Goal: Task Accomplishment & Management: Manage account settings

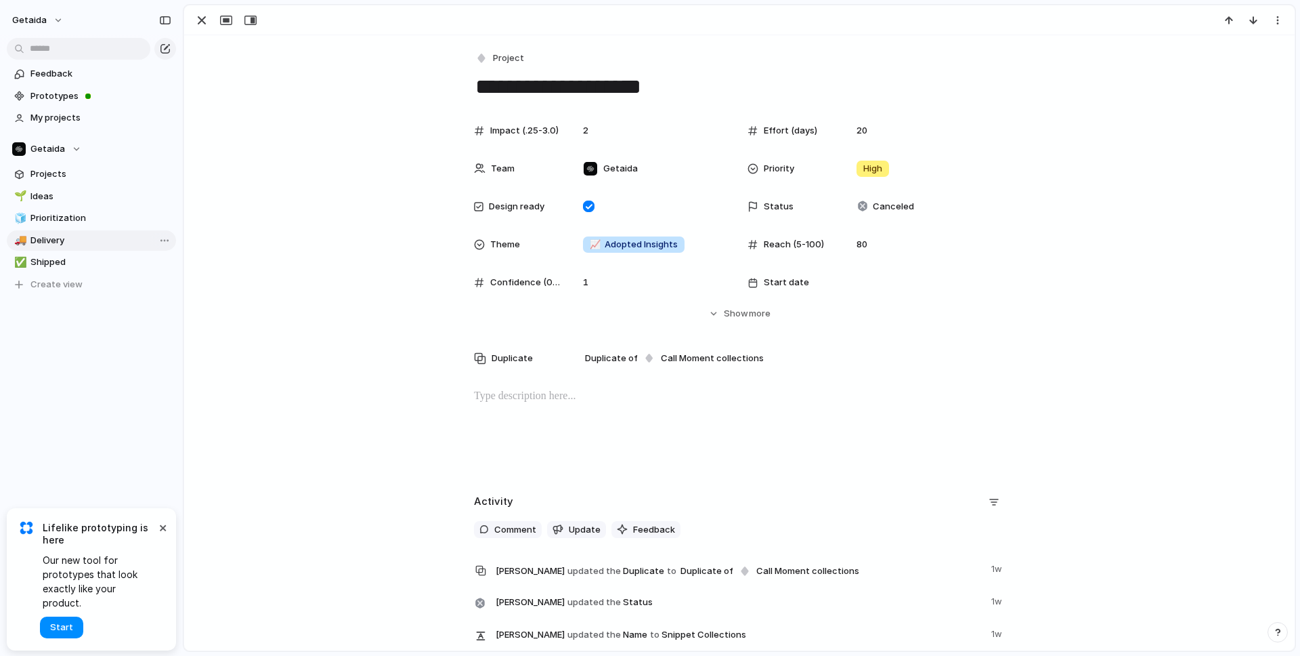
click at [45, 237] on span "Delivery" at bounding box center [100, 241] width 141 height 14
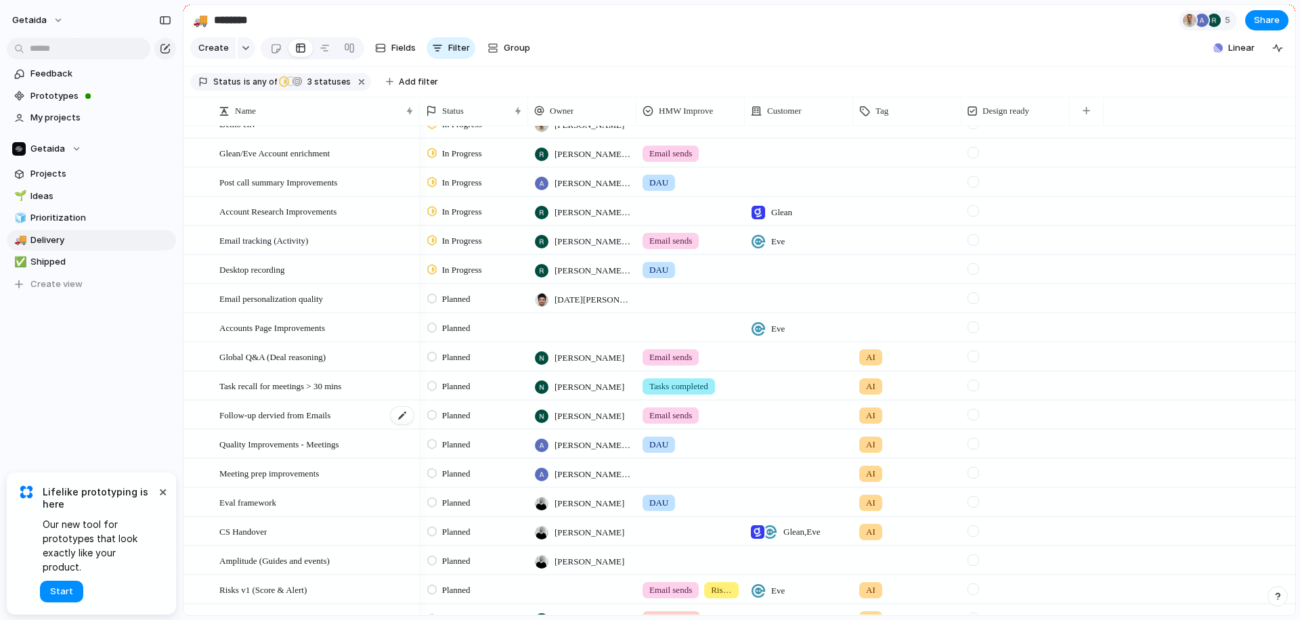
scroll to position [207, 0]
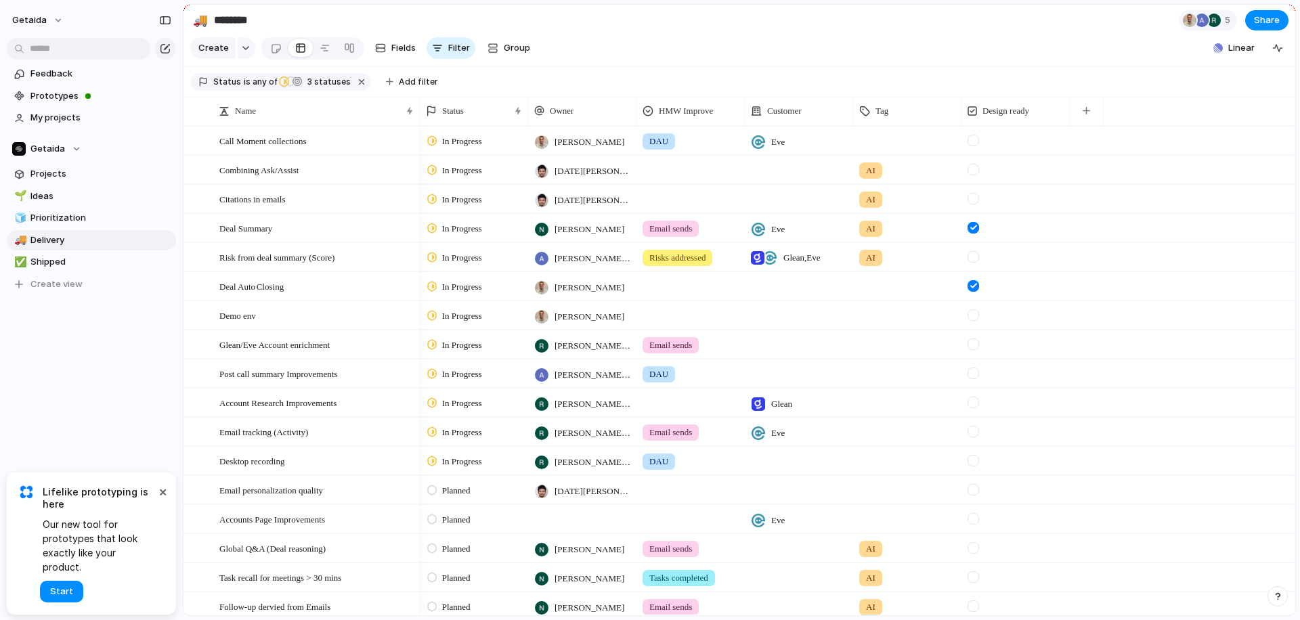
click at [459, 289] on span "In Progress" at bounding box center [462, 287] width 40 height 14
click at [460, 414] on span "Completed" at bounding box center [465, 413] width 47 height 14
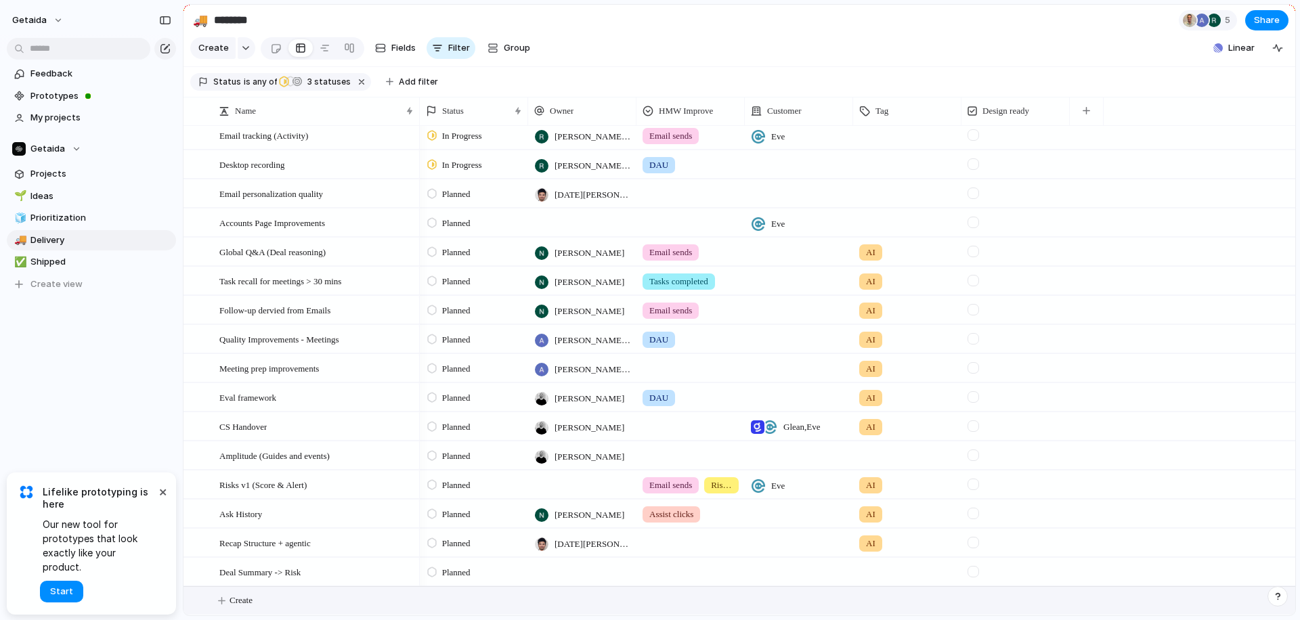
click at [253, 599] on span "Create" at bounding box center [241, 601] width 23 height 14
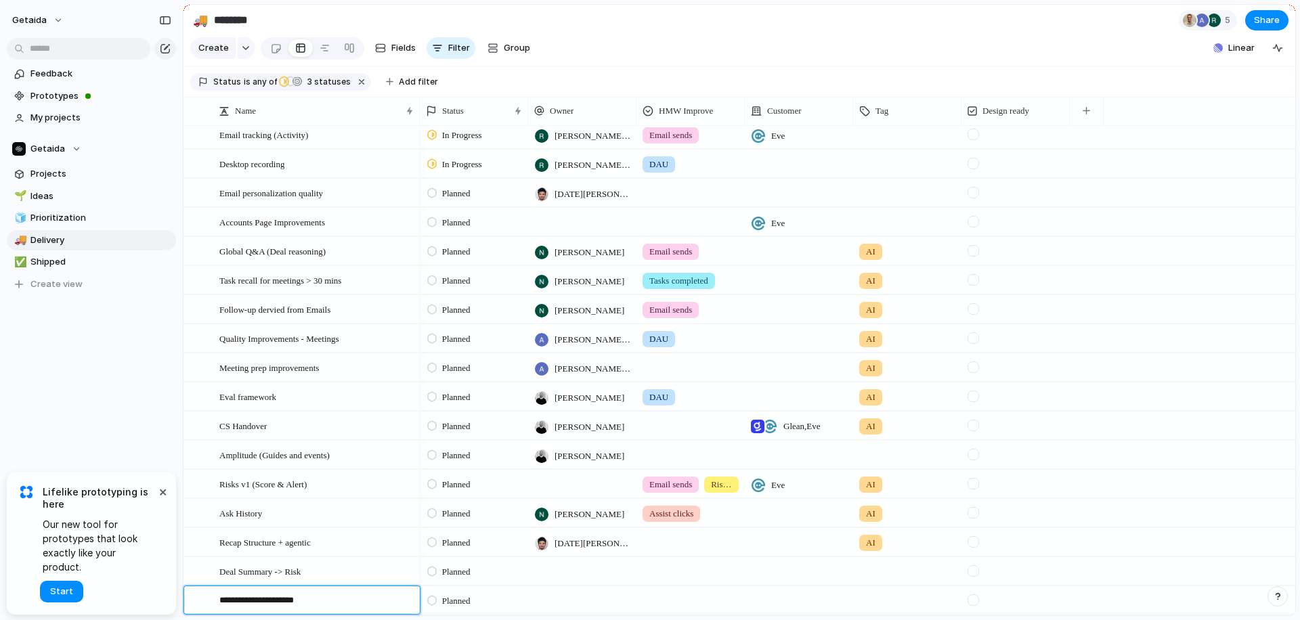
type textarea "**********"
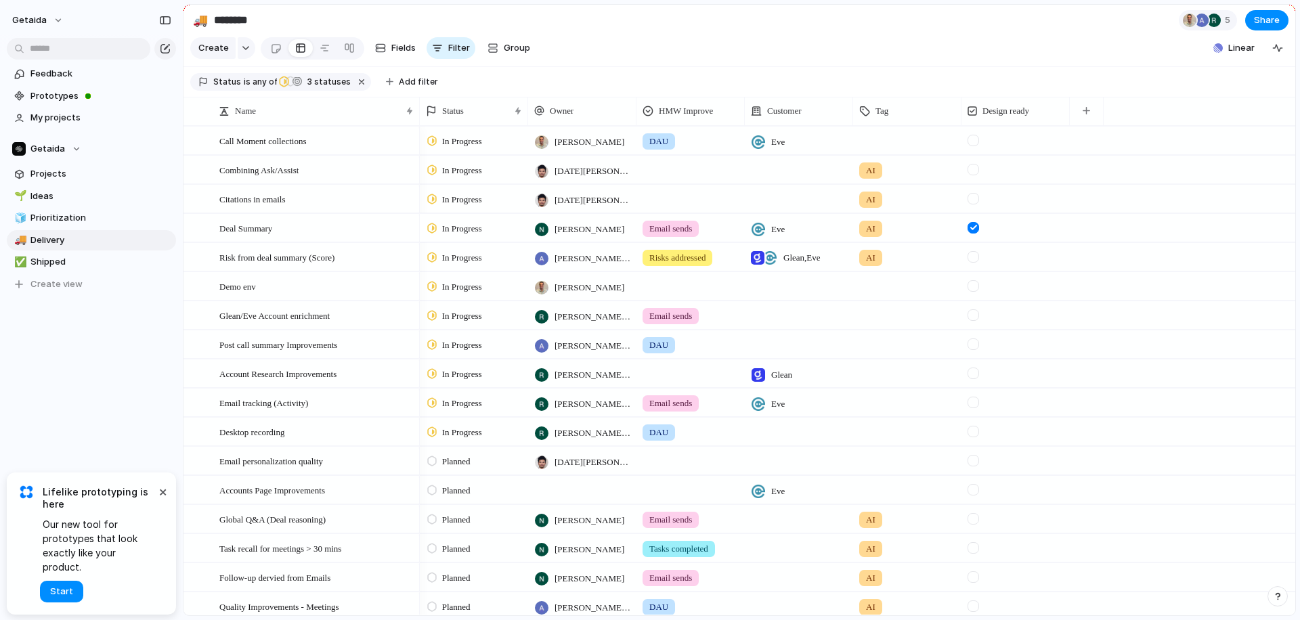
click at [477, 237] on div "In Progress" at bounding box center [474, 227] width 107 height 24
click at [464, 360] on span "Completed" at bounding box center [465, 355] width 47 height 14
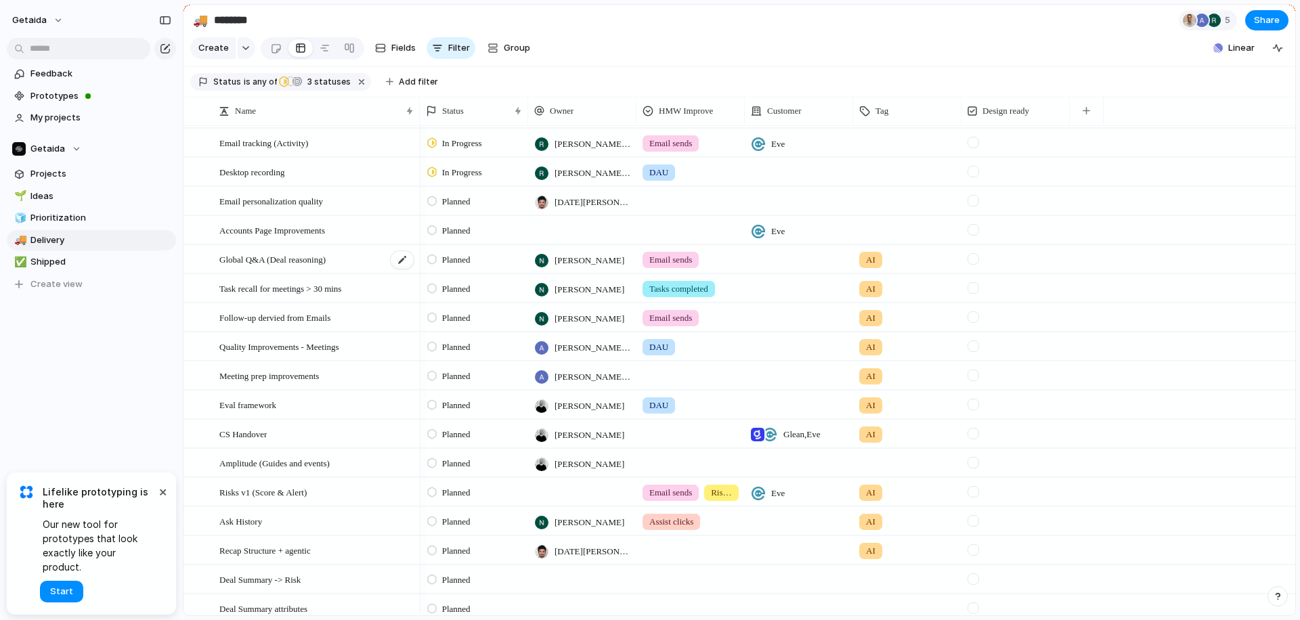
scroll to position [268, 0]
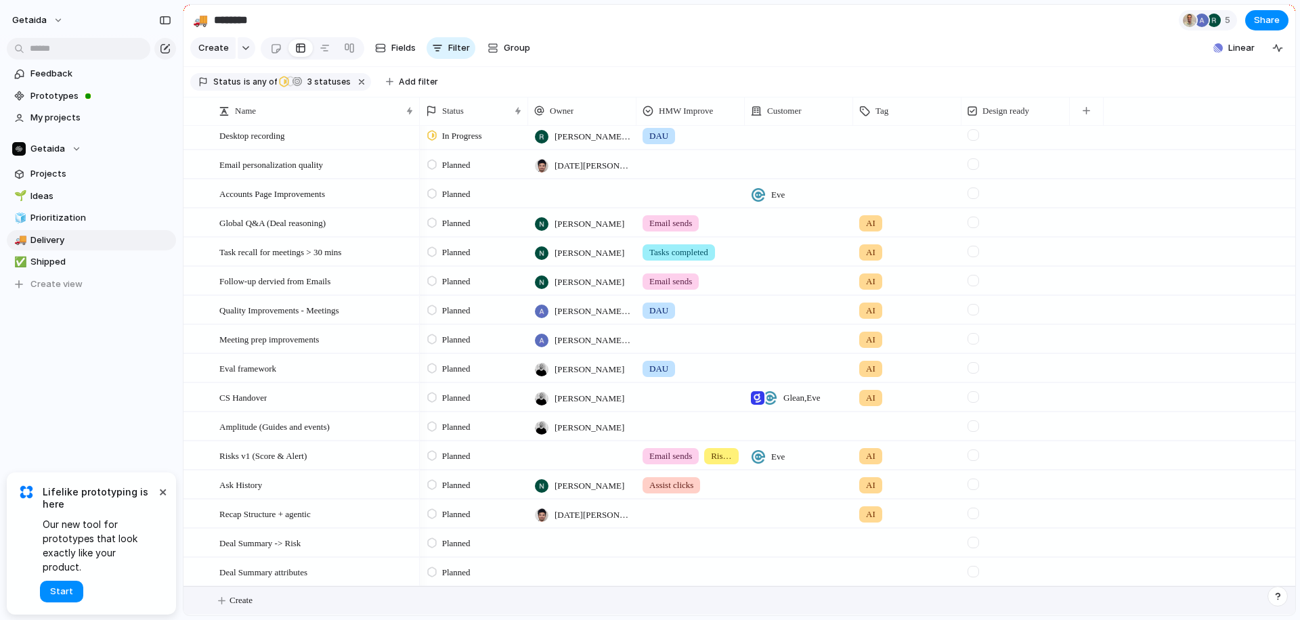
click at [240, 601] on span "Create" at bounding box center [241, 601] width 23 height 14
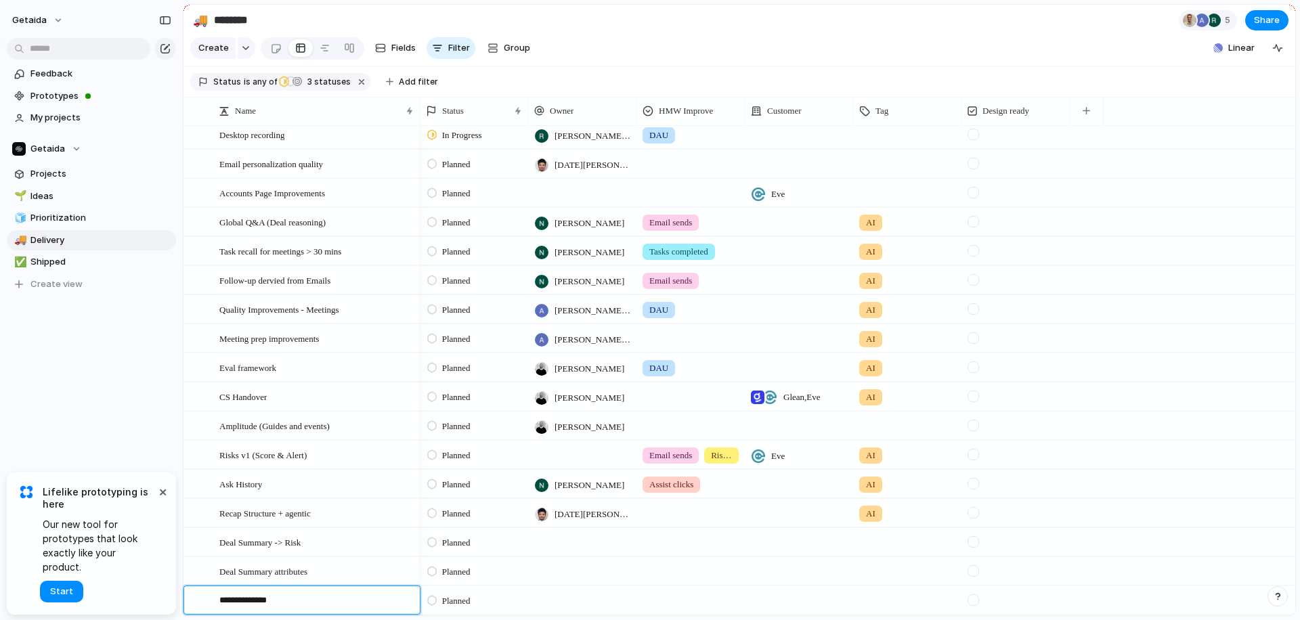
type textarea "**********"
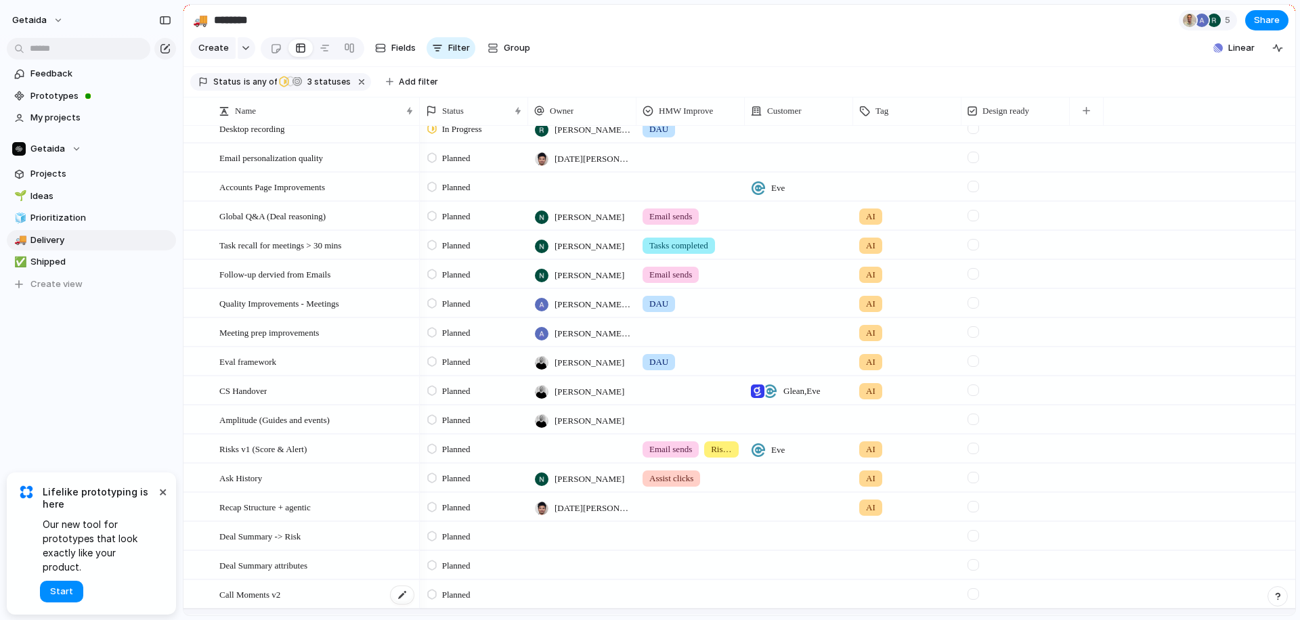
scroll to position [0, 0]
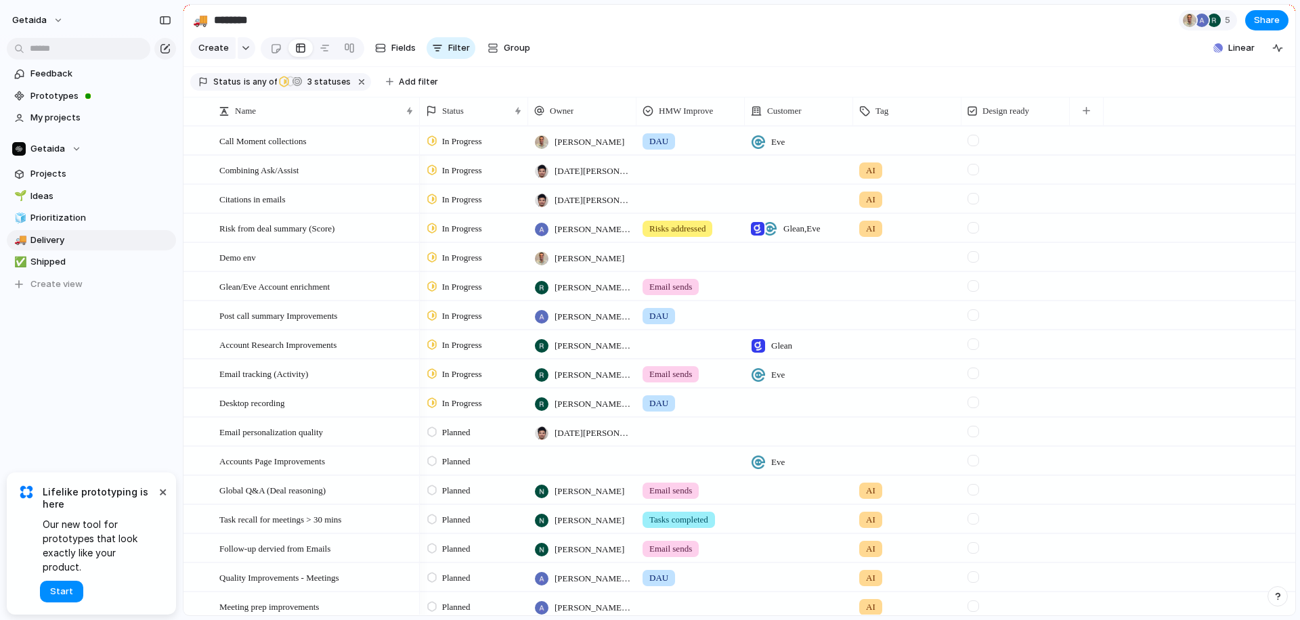
click at [455, 138] on span "In Progress" at bounding box center [462, 142] width 40 height 14
click at [105, 424] on div "Backlog Planned In Progress Completed Canceled" at bounding box center [650, 310] width 1300 height 620
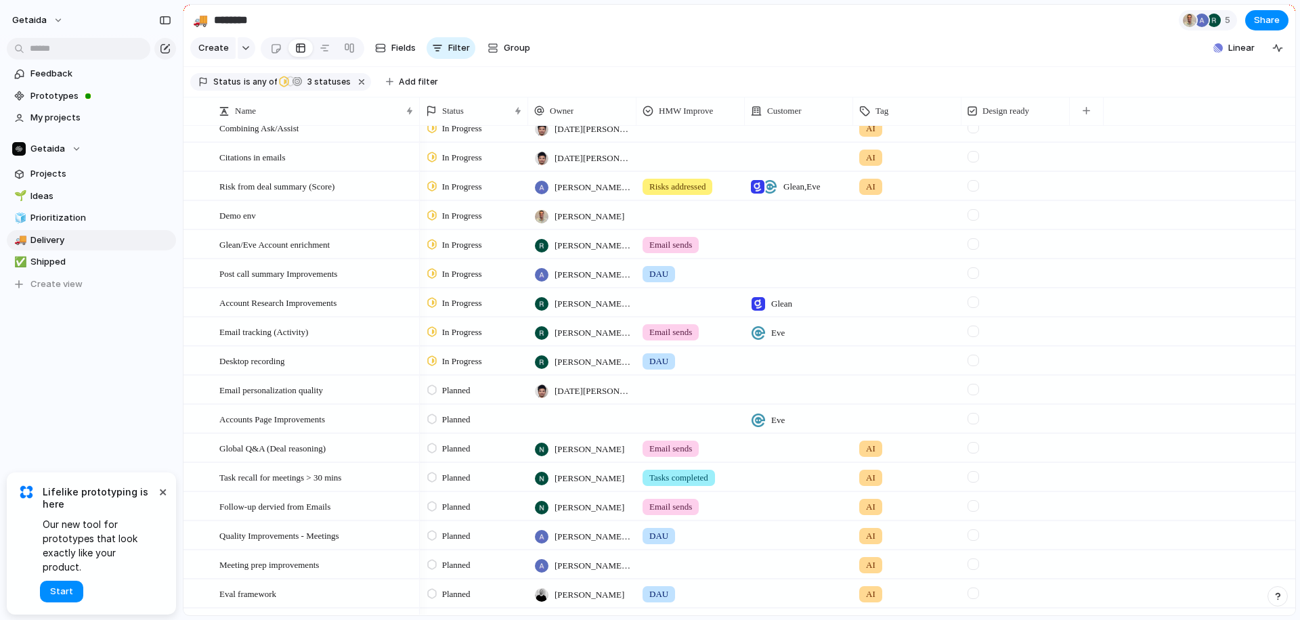
scroll to position [45, 0]
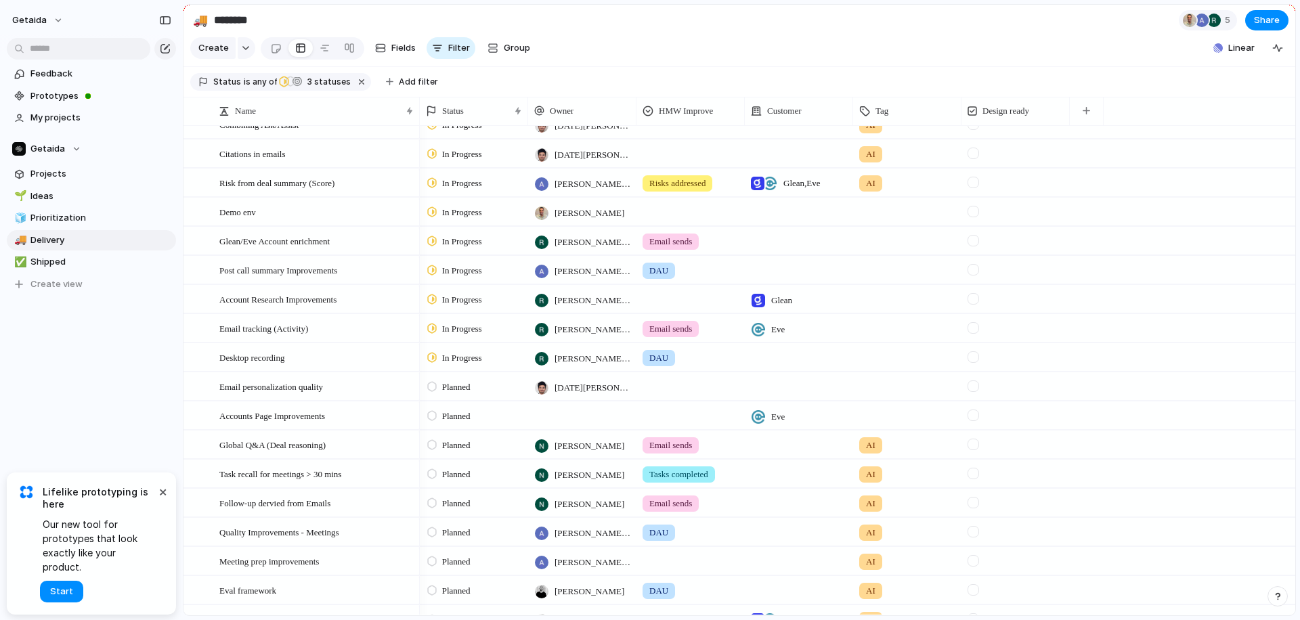
click at [450, 501] on span "Planned" at bounding box center [456, 504] width 28 height 14
click at [457, 555] on span "In Progress" at bounding box center [465, 556] width 47 height 14
click at [463, 471] on span "Planned" at bounding box center [456, 475] width 28 height 14
click at [165, 432] on div "Backlog Planned In Progress Completed Canceled" at bounding box center [650, 310] width 1300 height 620
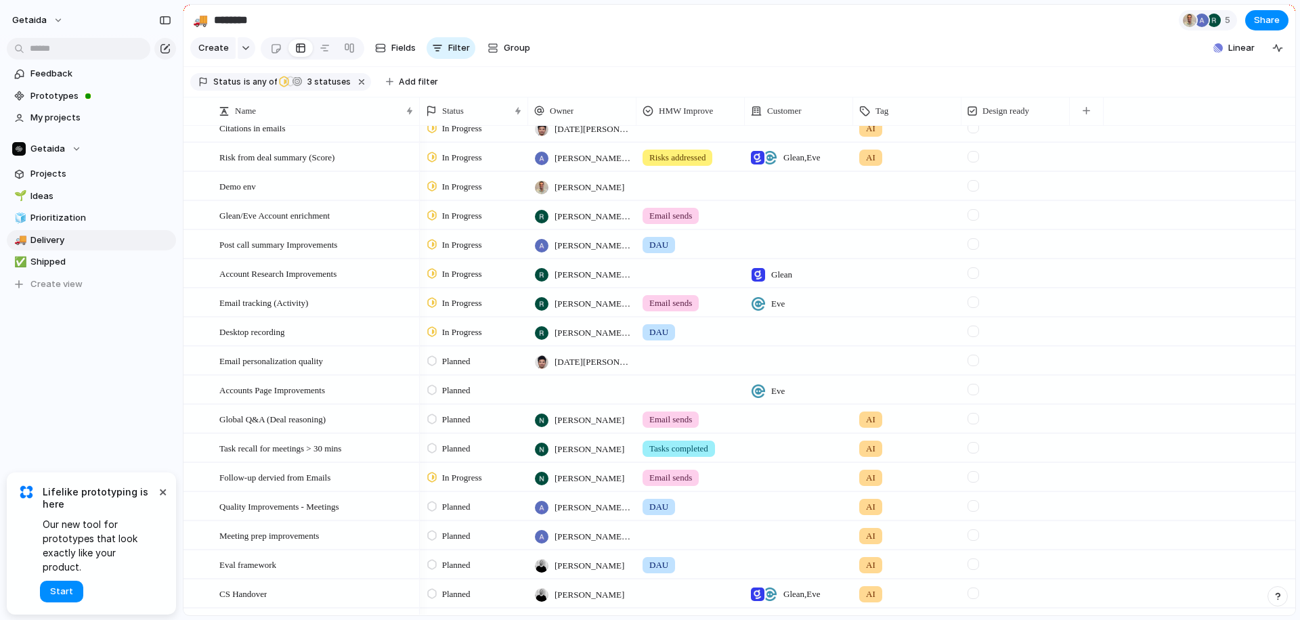
scroll to position [70, 0]
click at [471, 421] on span "Planned" at bounding box center [456, 421] width 28 height 14
click at [466, 524] on span "In Progress" at bounding box center [465, 524] width 47 height 14
click at [366, 444] on div "Task recall for meetings > 30 mins" at bounding box center [317, 449] width 196 height 28
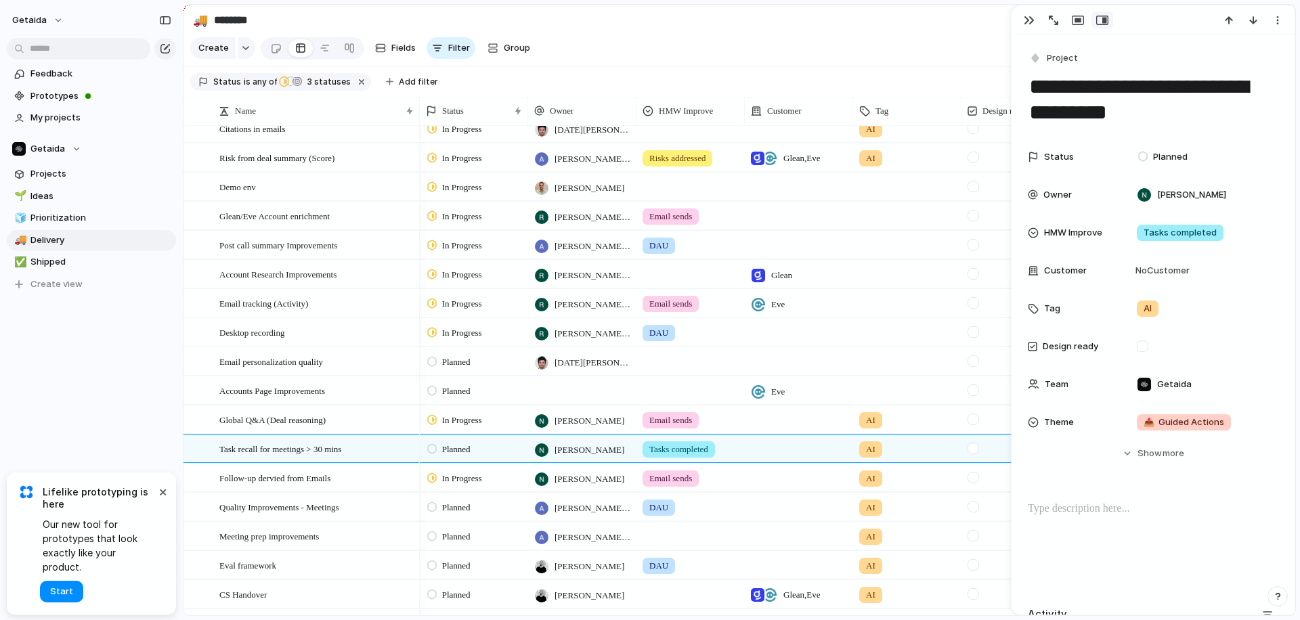
click at [465, 444] on span "Planned" at bounding box center [456, 450] width 28 height 14
click at [461, 545] on div "In Progress" at bounding box center [459, 553] width 61 height 16
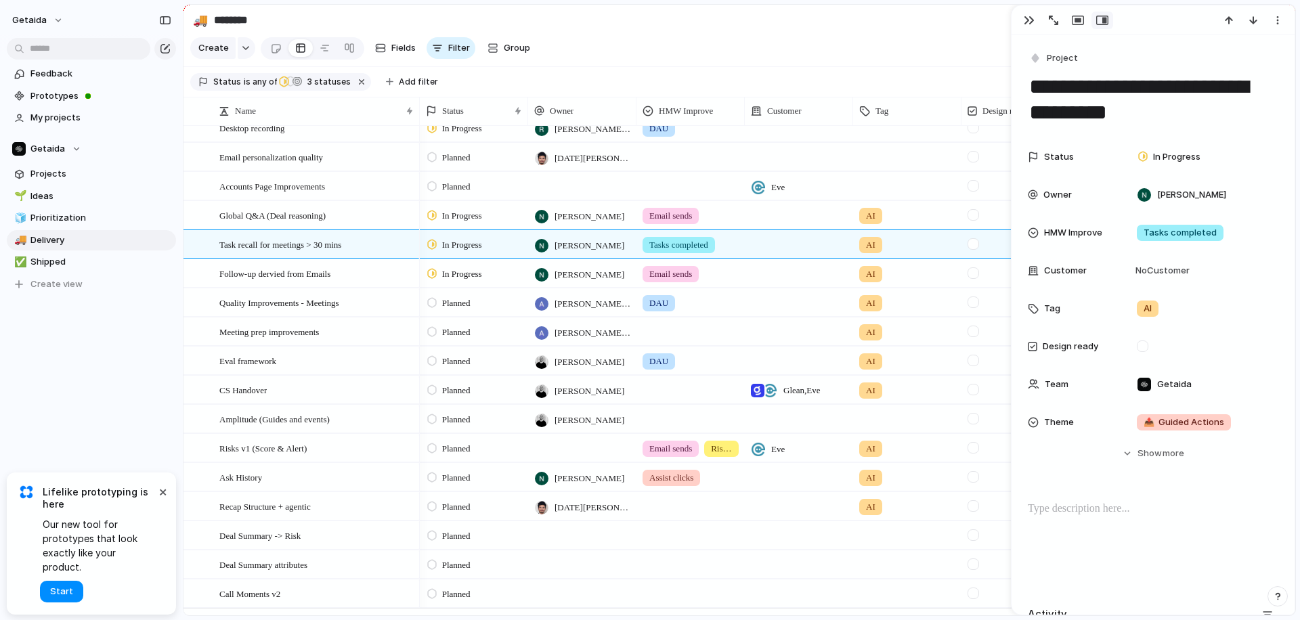
scroll to position [275, 0]
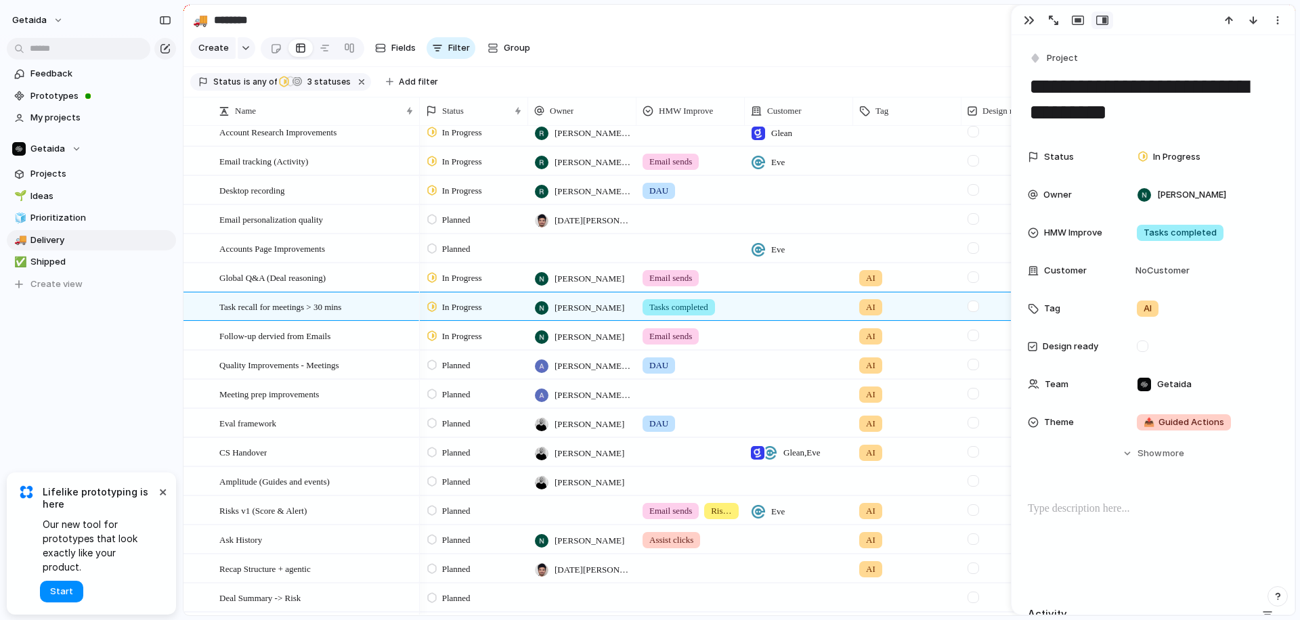
click at [550, 394] on div "[PERSON_NAME] Sarma" at bounding box center [582, 392] width 107 height 22
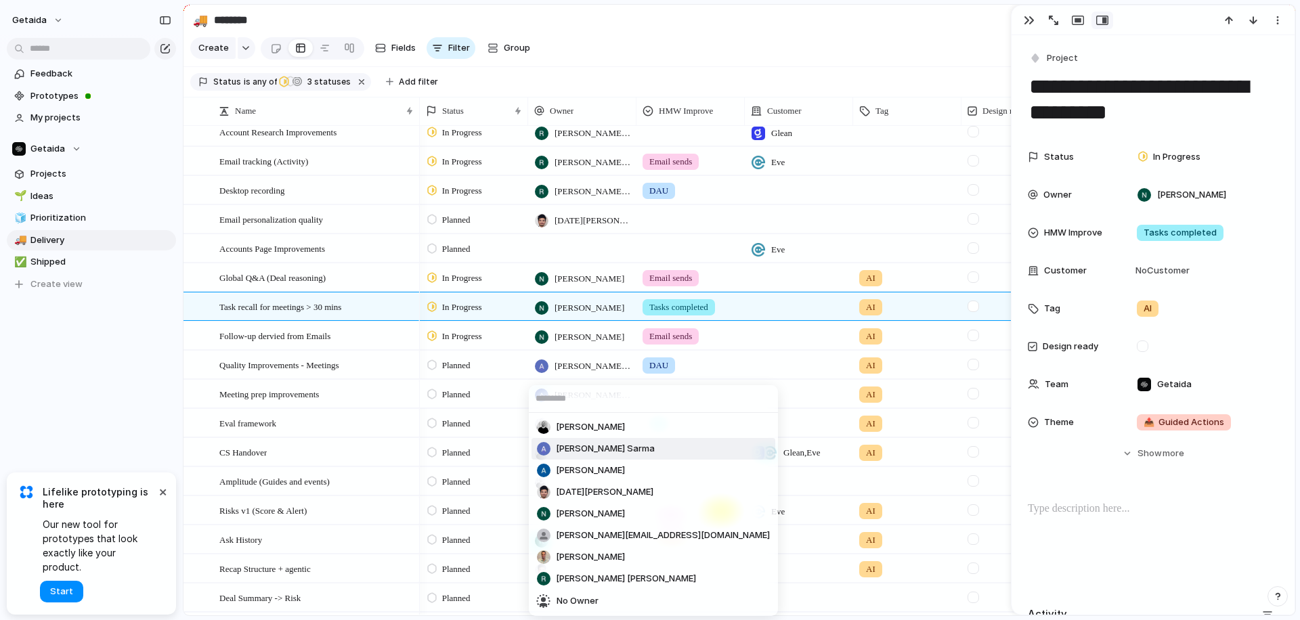
click at [150, 384] on div "[PERSON_NAME] [PERSON_NAME] [PERSON_NAME] [PERSON_NAME][DATE] [PERSON_NAME] [PE…" at bounding box center [650, 310] width 1300 height 620
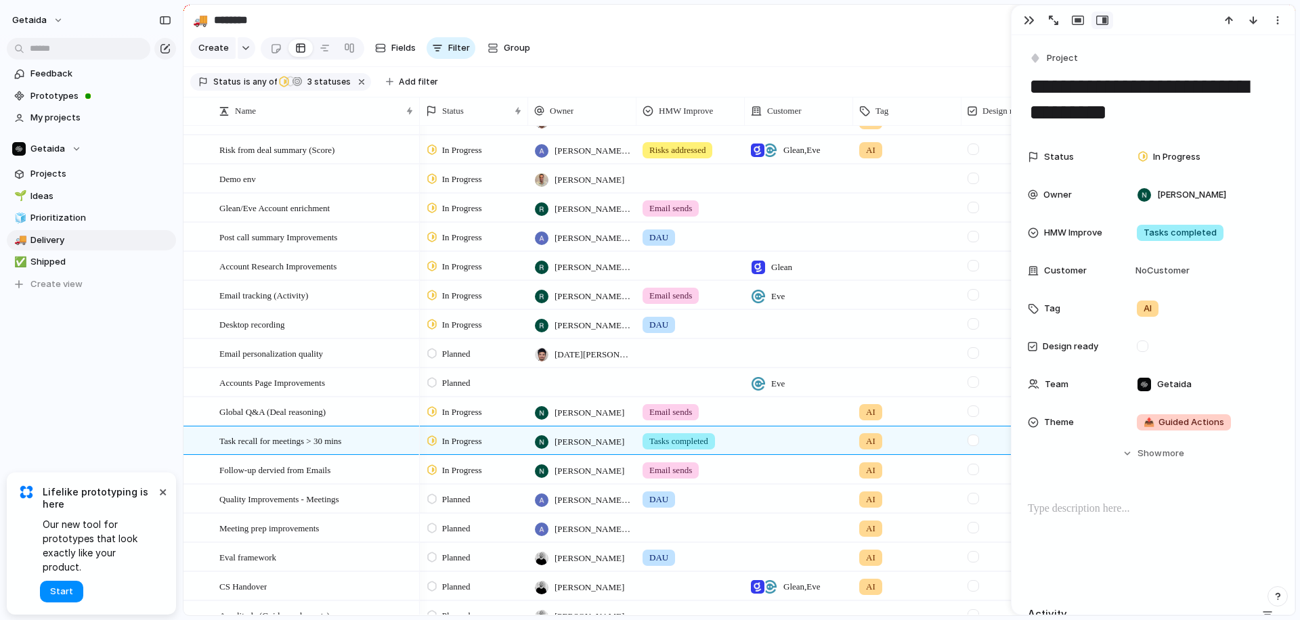
click at [566, 532] on span "[PERSON_NAME] Sarma" at bounding box center [593, 530] width 76 height 14
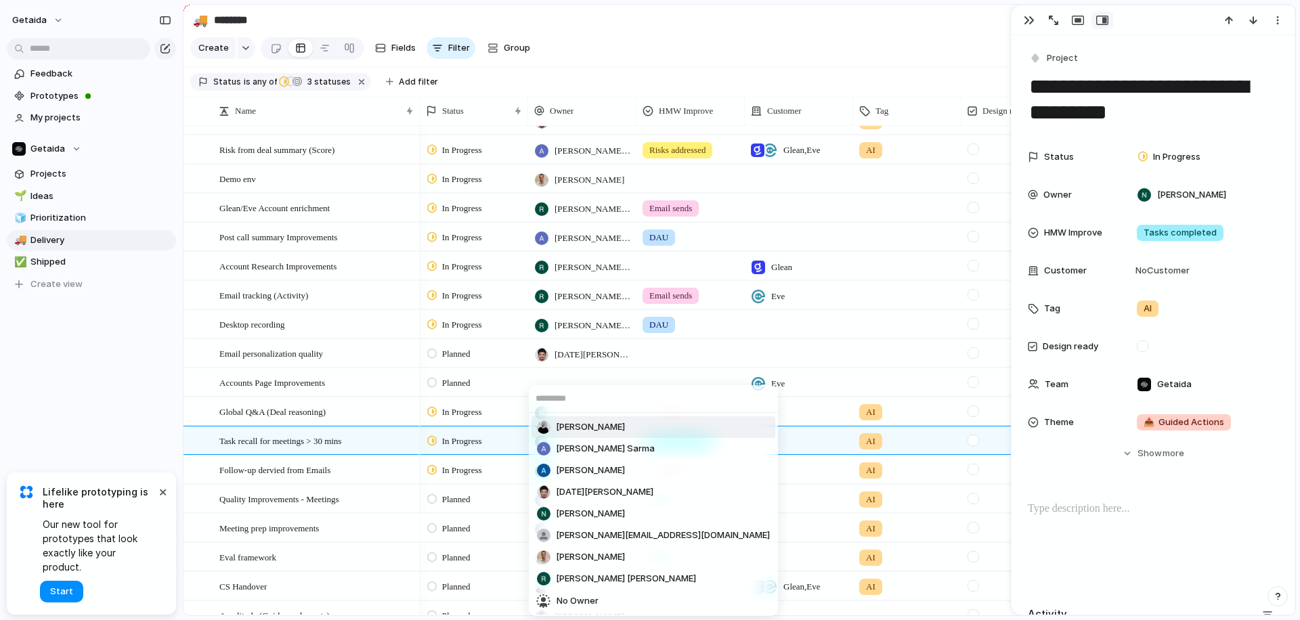
click at [578, 404] on input "text" at bounding box center [653, 398] width 249 height 27
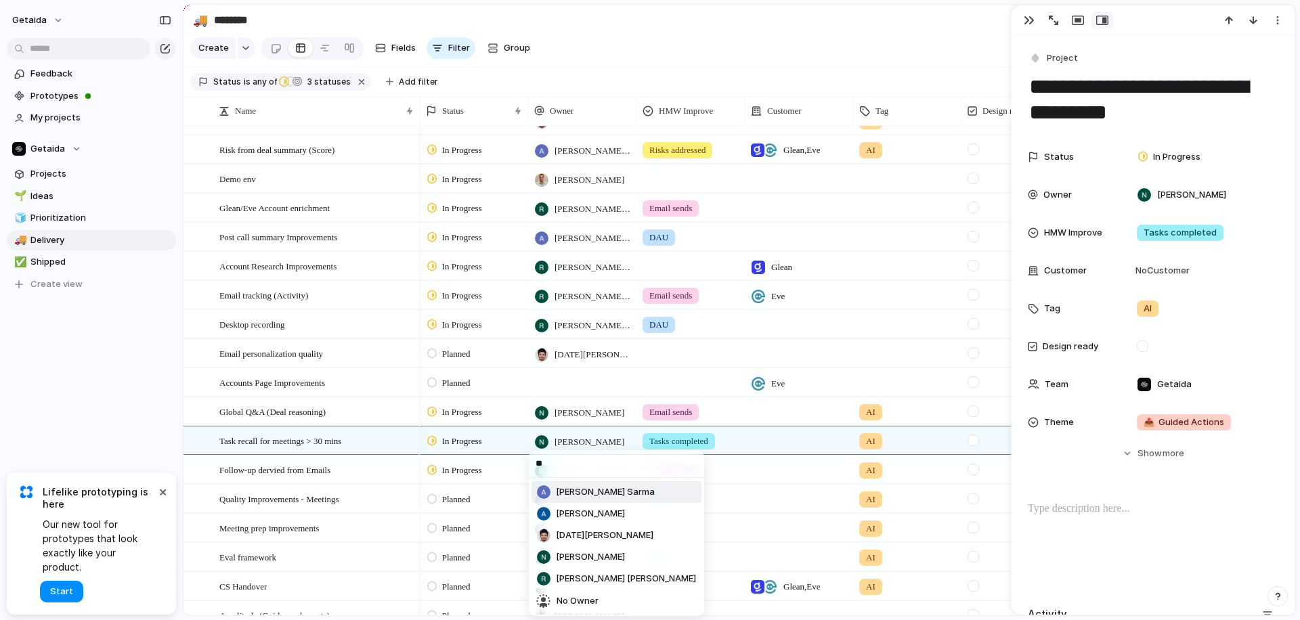
type input "***"
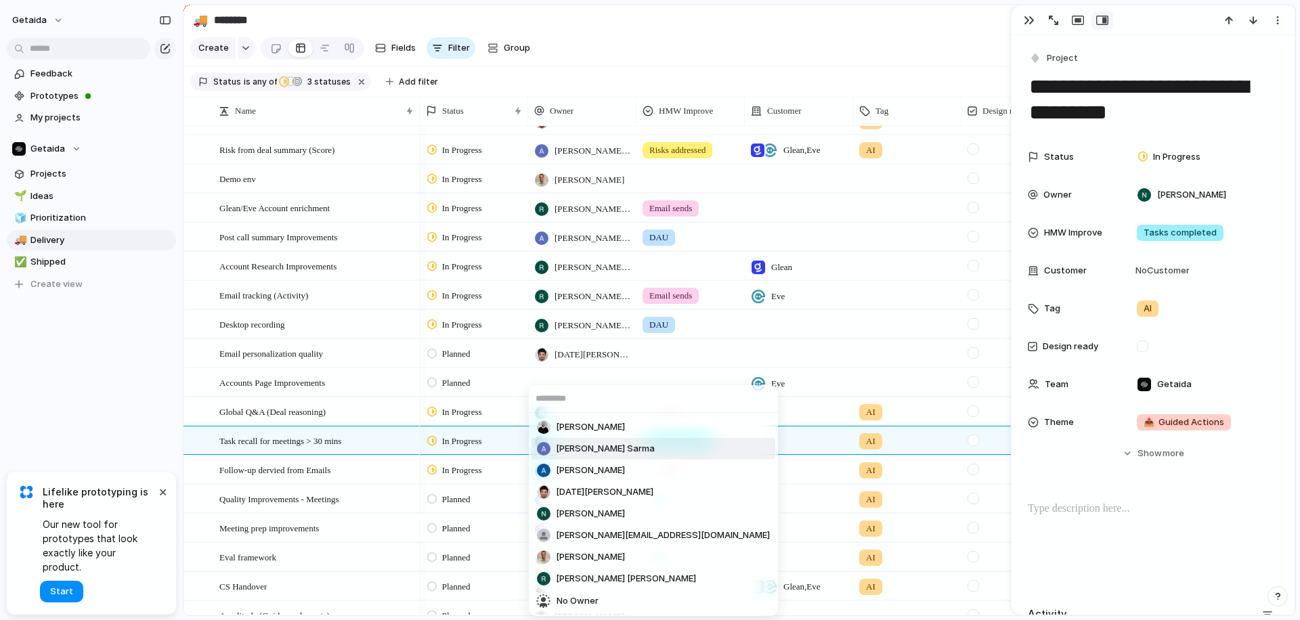
click at [1025, 19] on div "[PERSON_NAME] [PERSON_NAME] [PERSON_NAME] [PERSON_NAME][DATE] [PERSON_NAME] [PE…" at bounding box center [650, 310] width 1300 height 620
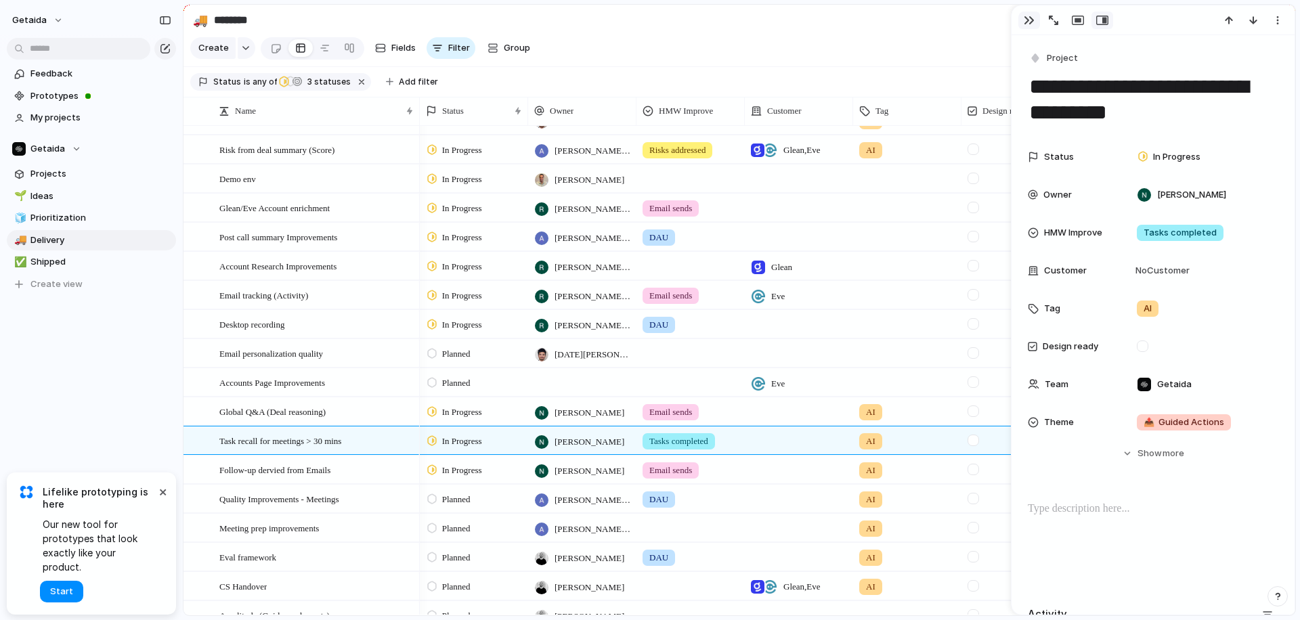
click at [1025, 19] on div "button" at bounding box center [1029, 20] width 11 height 11
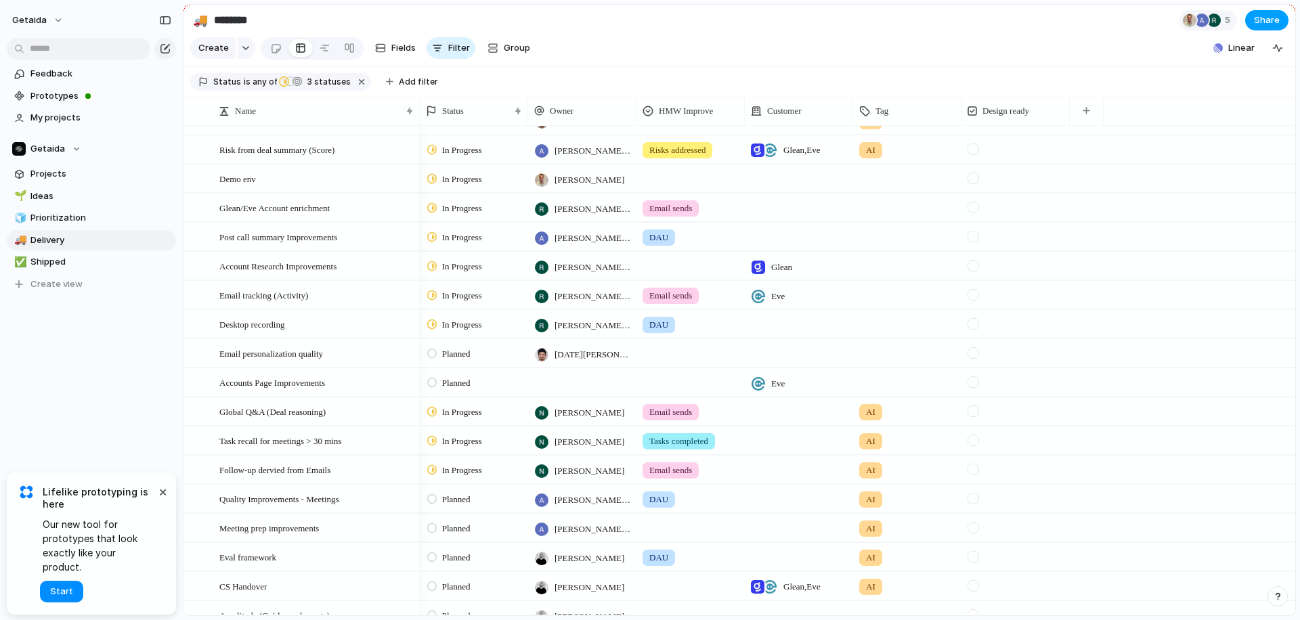
click at [1273, 25] on span "Share" at bounding box center [1267, 21] width 26 height 14
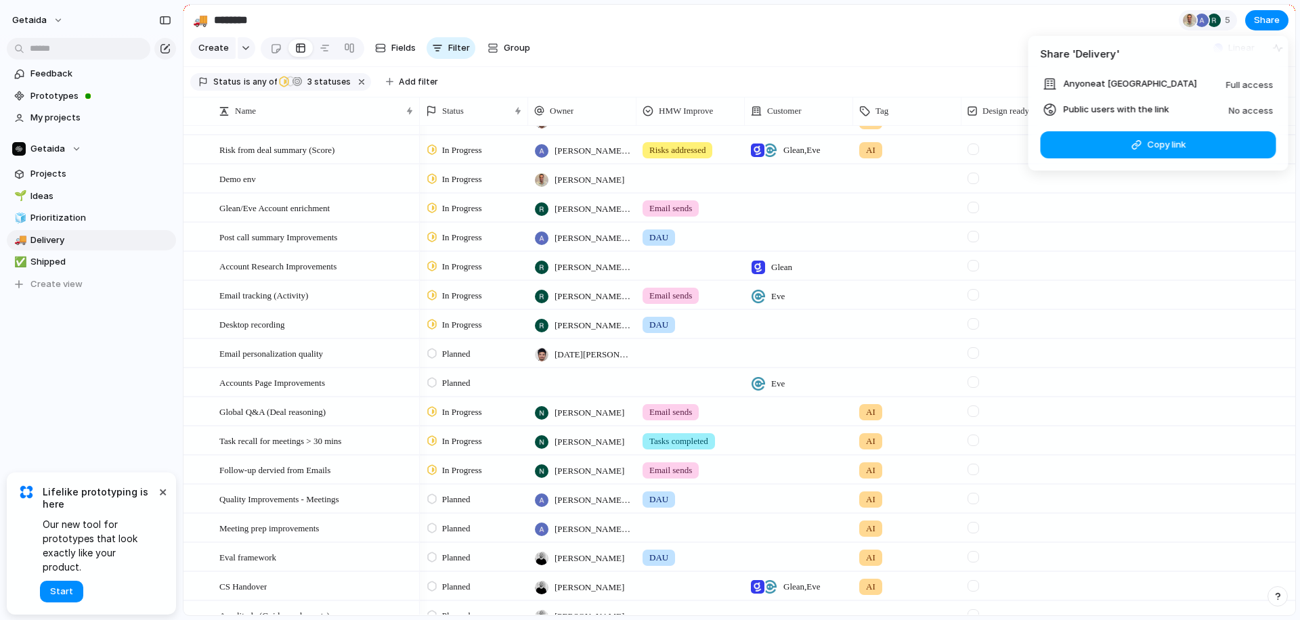
click at [1150, 144] on span "Copy link" at bounding box center [1166, 145] width 39 height 14
click at [370, 383] on div "Share ' Delivery ' Anyone at Getaida Full access Public users with the link No …" at bounding box center [650, 310] width 1300 height 620
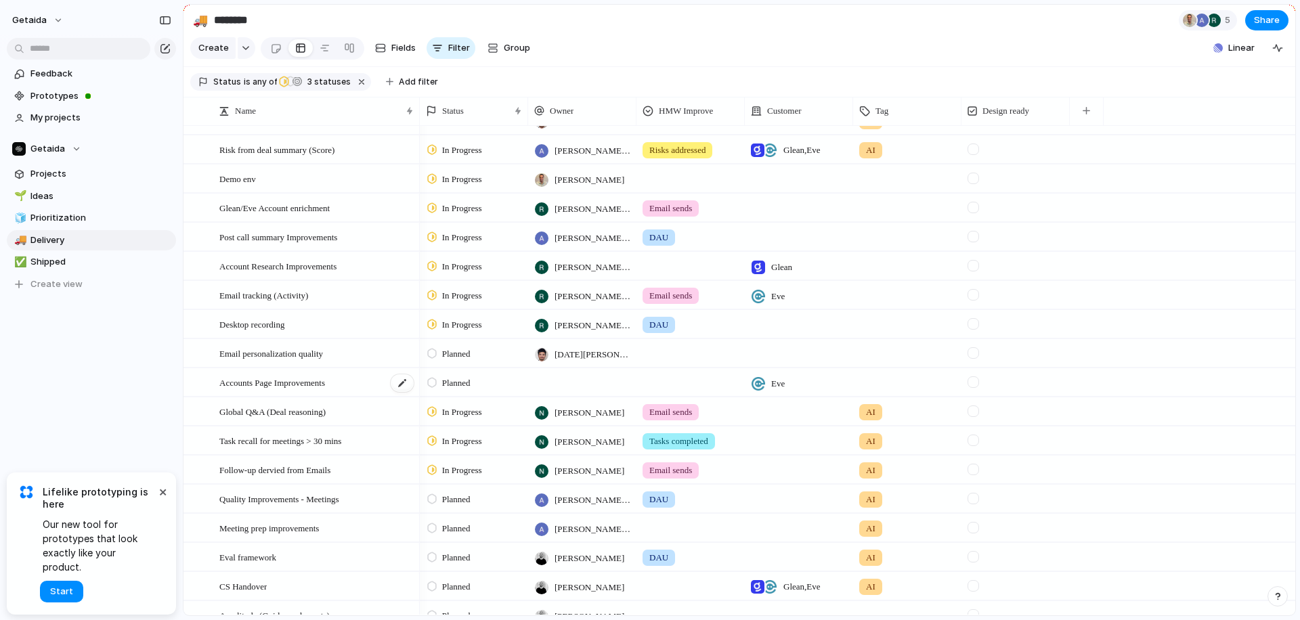
click at [370, 383] on div "Accounts Page Improvements" at bounding box center [317, 383] width 196 height 28
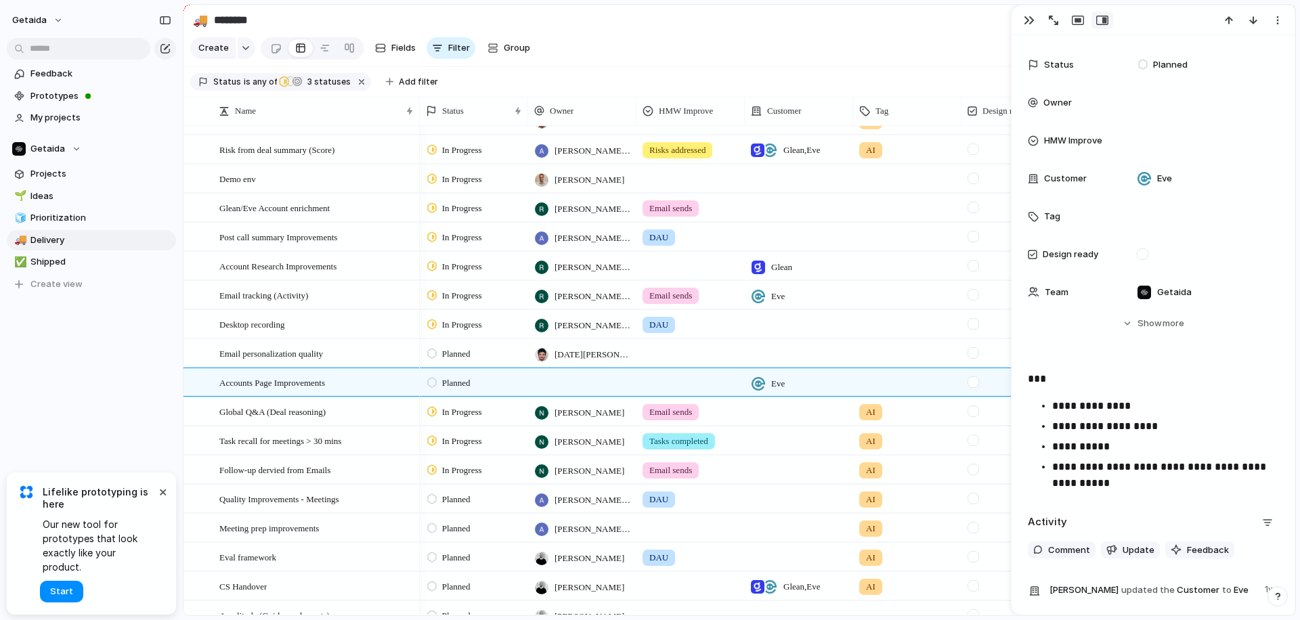
scroll to position [94, 0]
click at [468, 380] on span "Planned" at bounding box center [456, 384] width 28 height 14
click at [459, 482] on span "In Progress" at bounding box center [465, 487] width 47 height 14
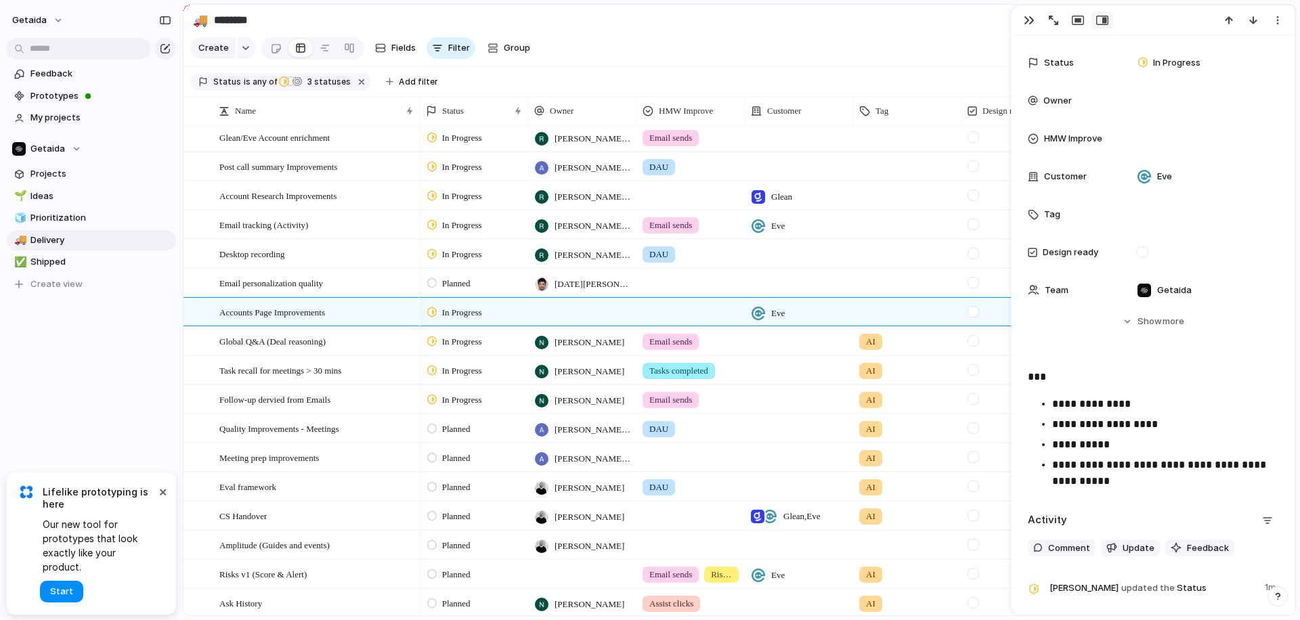
scroll to position [297, 0]
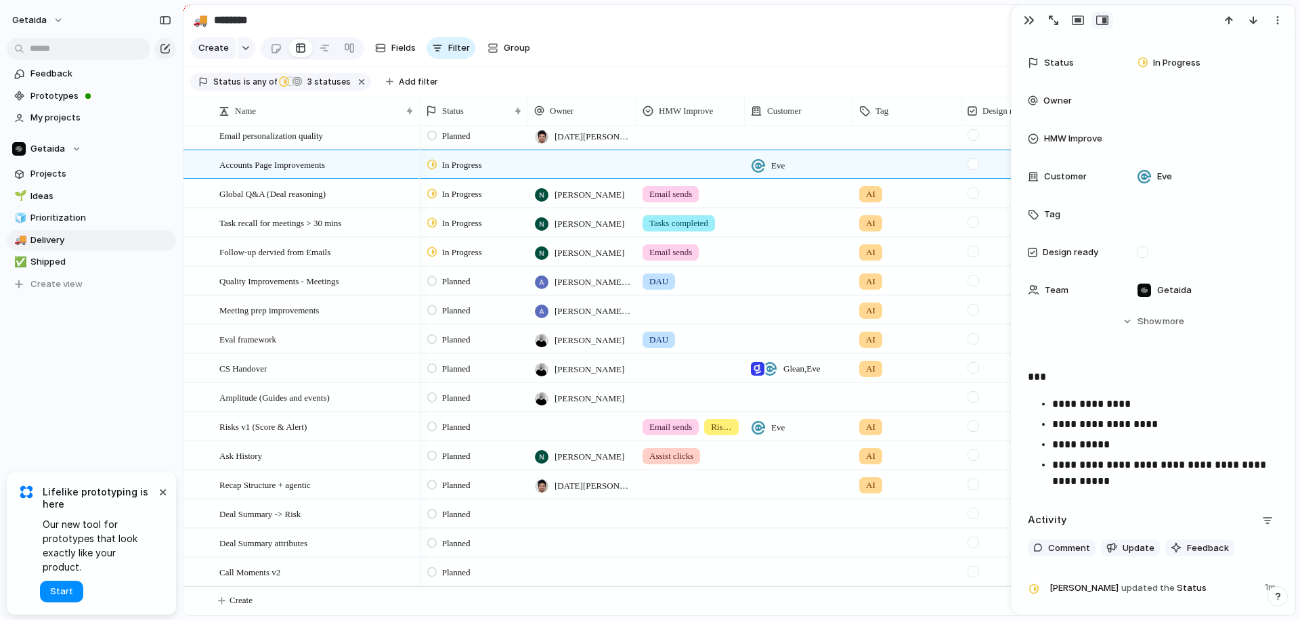
click at [1133, 473] on p "**********" at bounding box center [1165, 473] width 226 height 33
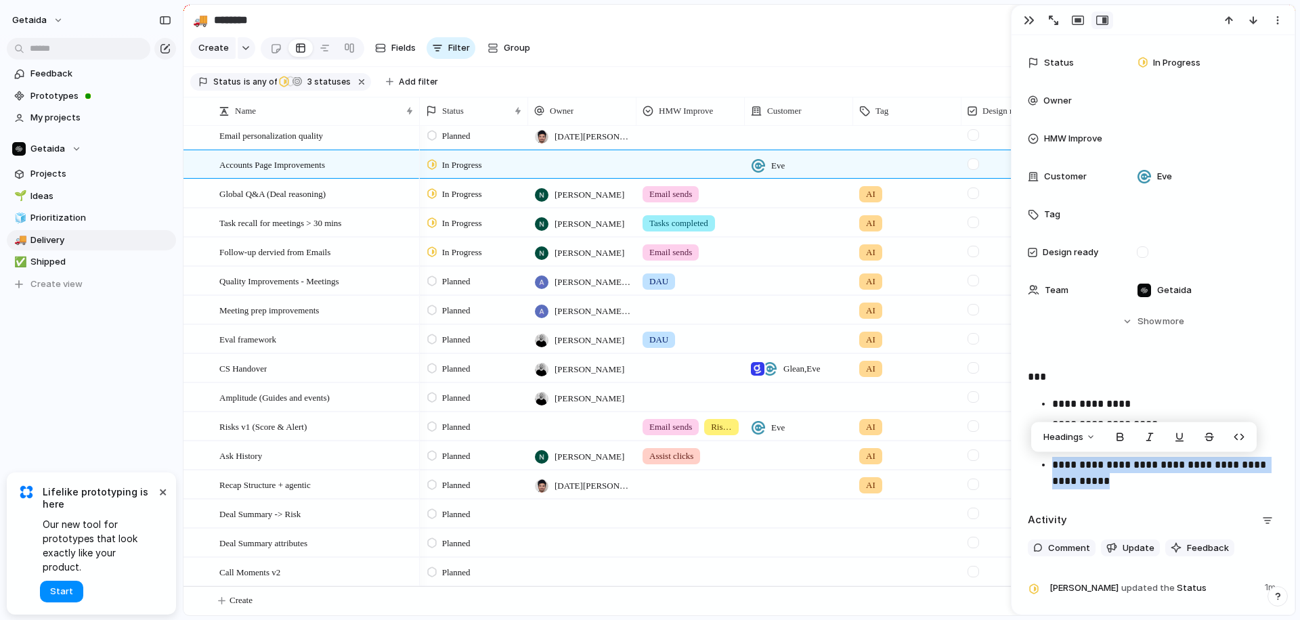
drag, startPoint x: 1116, startPoint y: 484, endPoint x: 1048, endPoint y: 467, distance: 70.6
click at [1048, 467] on ul "**********" at bounding box center [1153, 442] width 251 height 93
copy p "**********"
click at [258, 595] on button "Create" at bounding box center [757, 601] width 1120 height 28
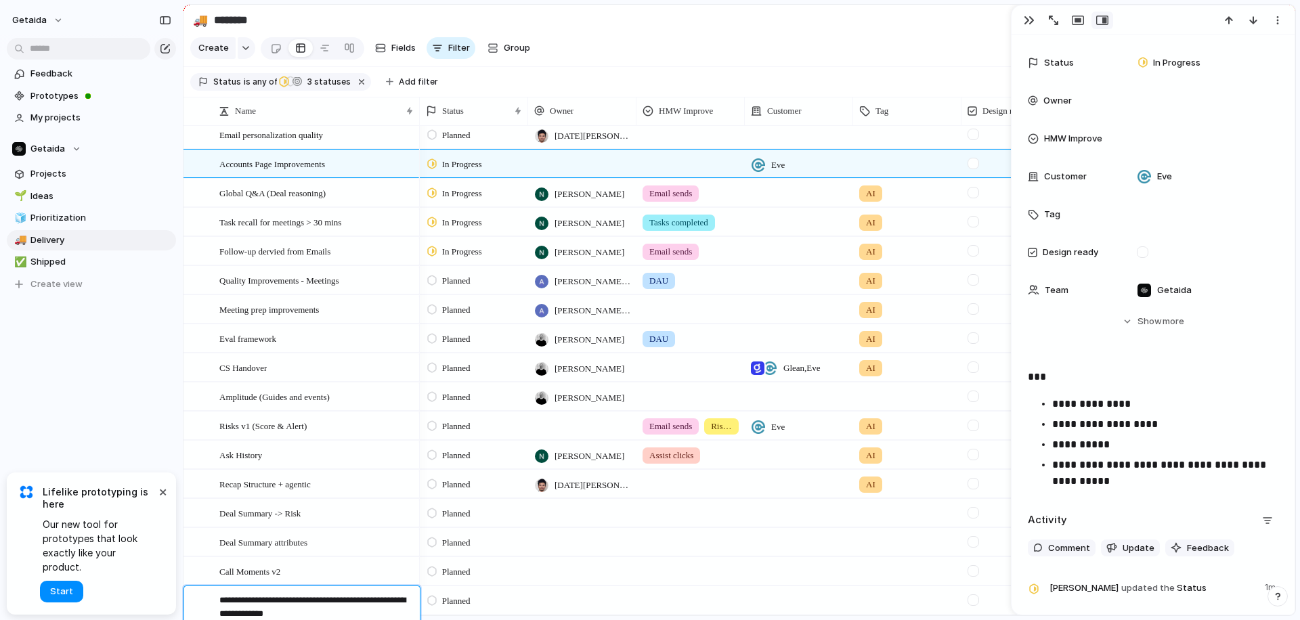
type textarea "**********"
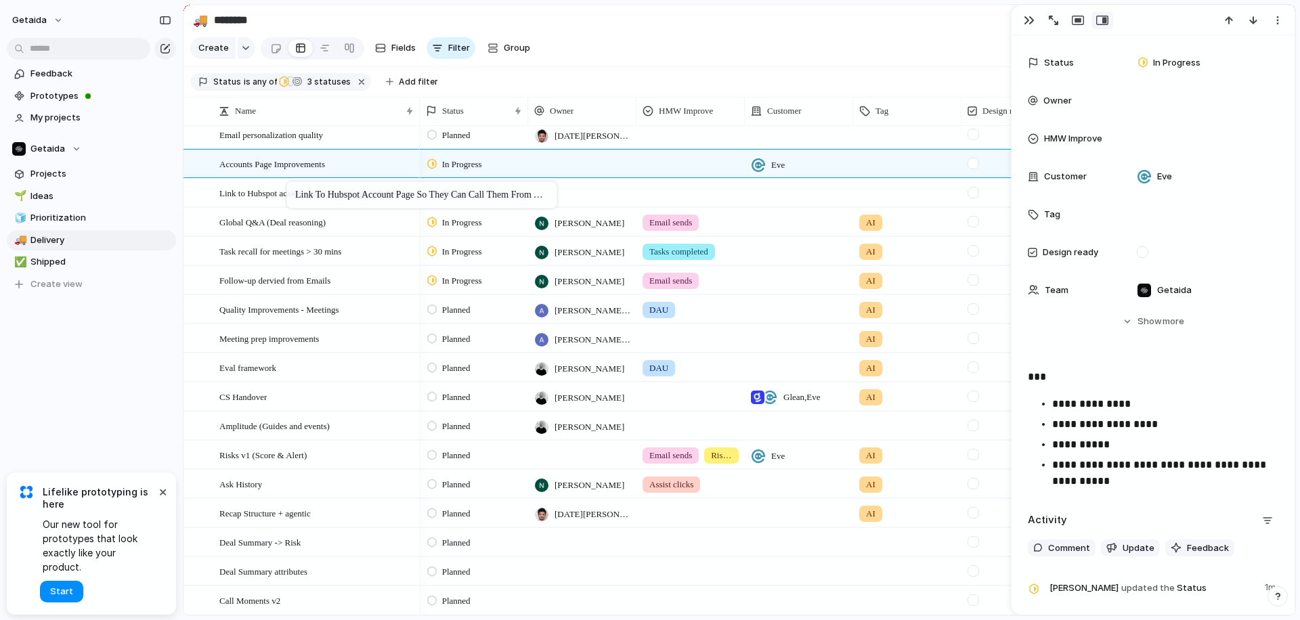
drag, startPoint x: 249, startPoint y: 599, endPoint x: 293, endPoint y: 184, distance: 416.9
click at [1024, 20] on div "button" at bounding box center [1029, 20] width 11 height 11
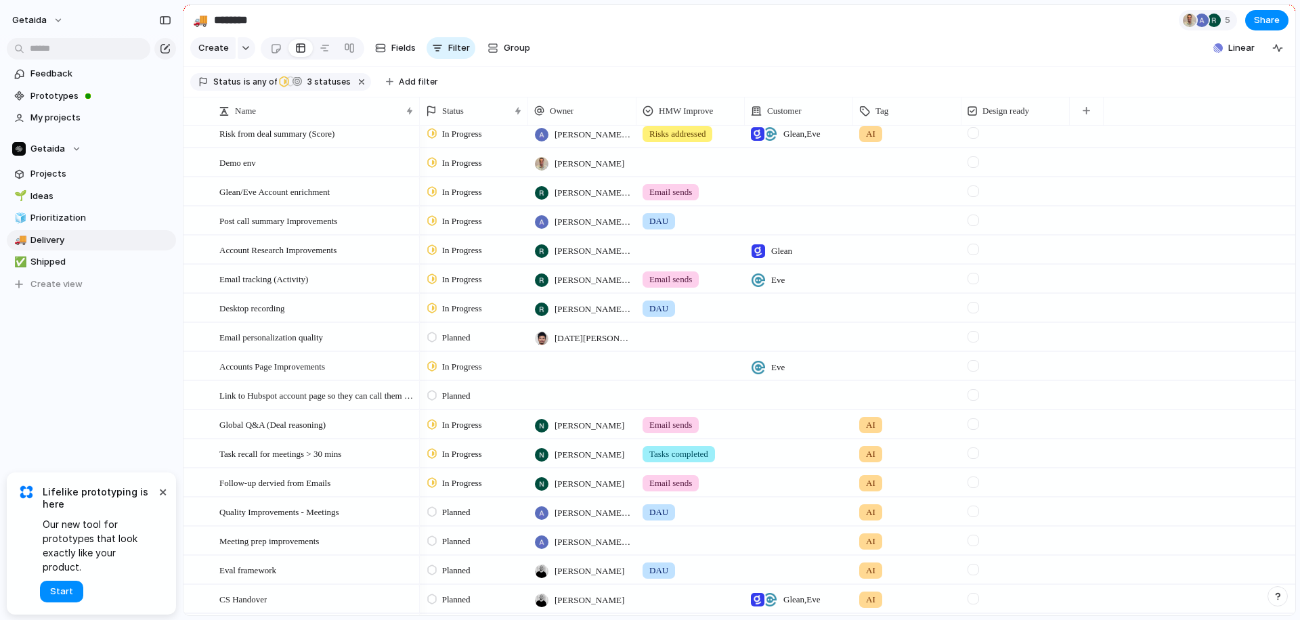
scroll to position [249, 0]
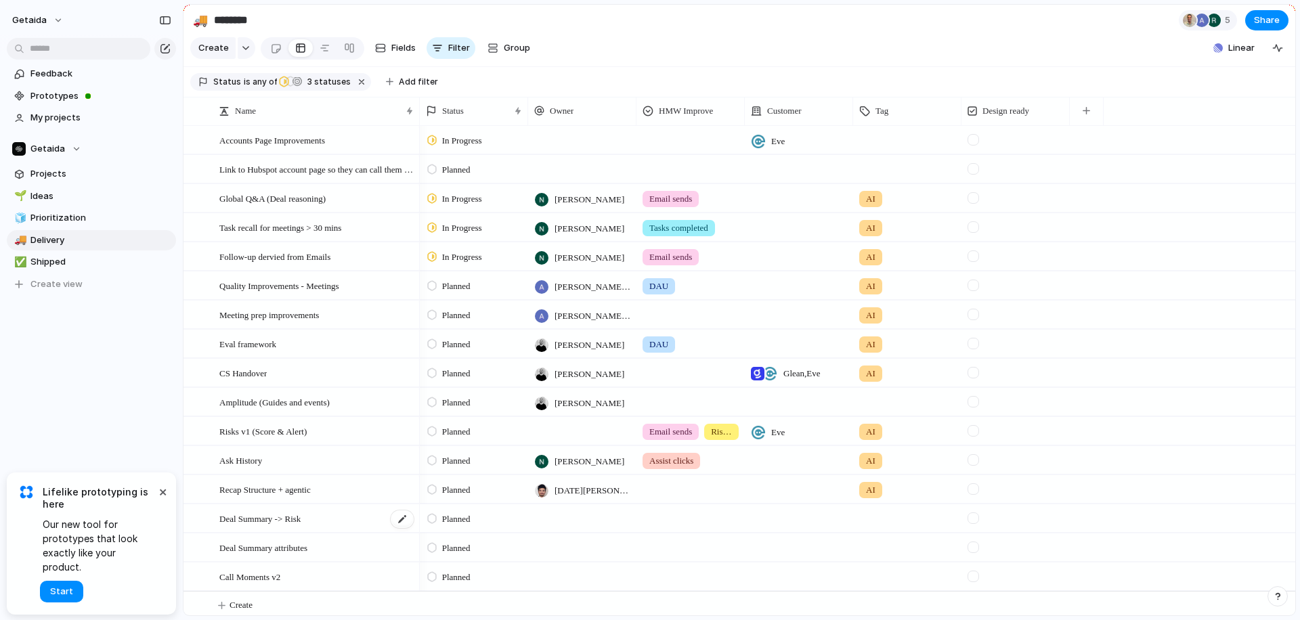
click at [341, 523] on div "Deal Summary -> Risk" at bounding box center [317, 519] width 196 height 28
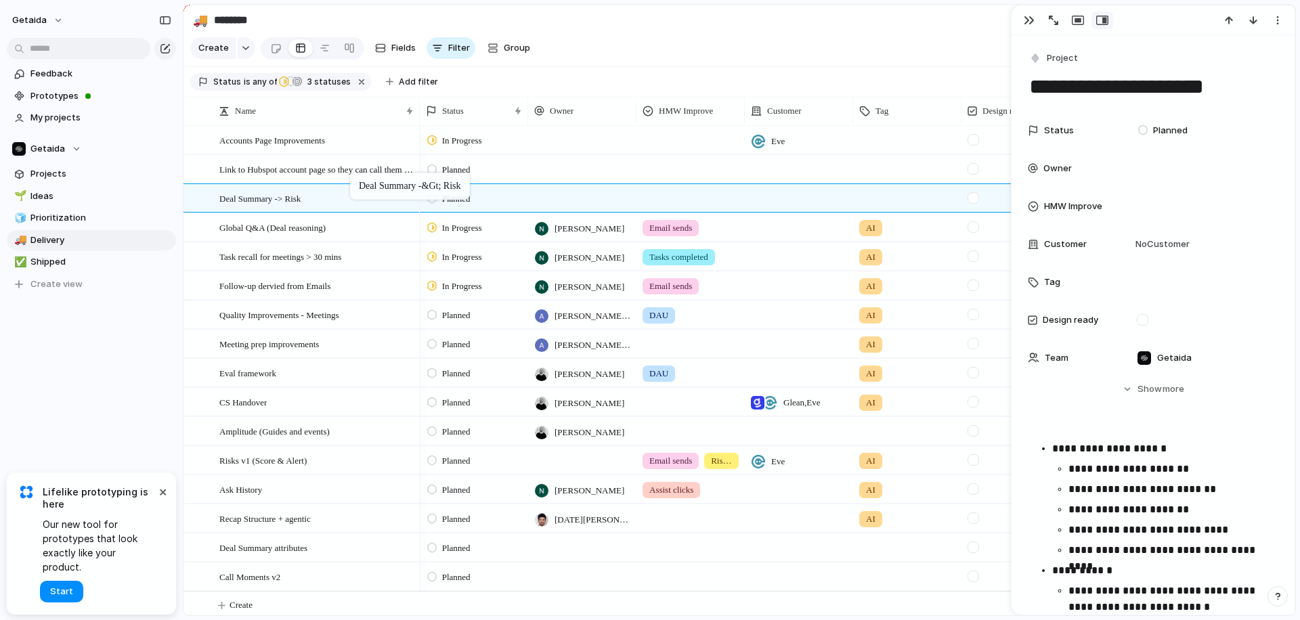
drag, startPoint x: 341, startPoint y: 521, endPoint x: 357, endPoint y: 175, distance: 345.8
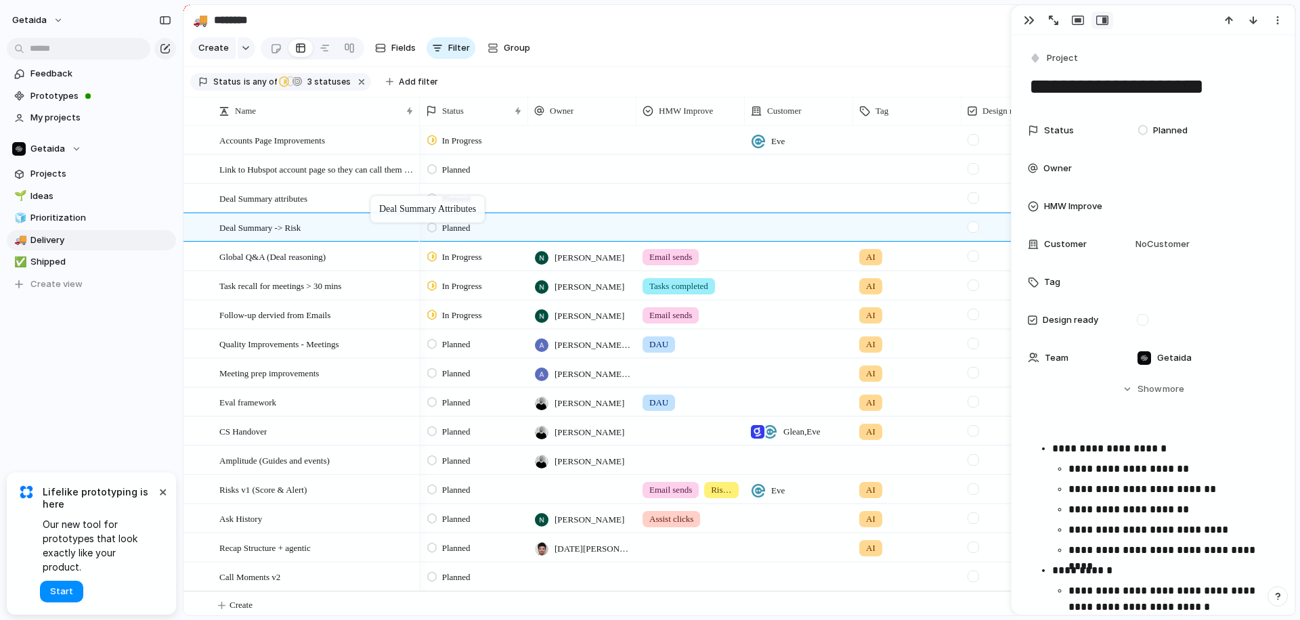
drag, startPoint x: 346, startPoint y: 547, endPoint x: 377, endPoint y: 198, distance: 349.5
click at [593, 187] on div at bounding box center [582, 187] width 107 height 5
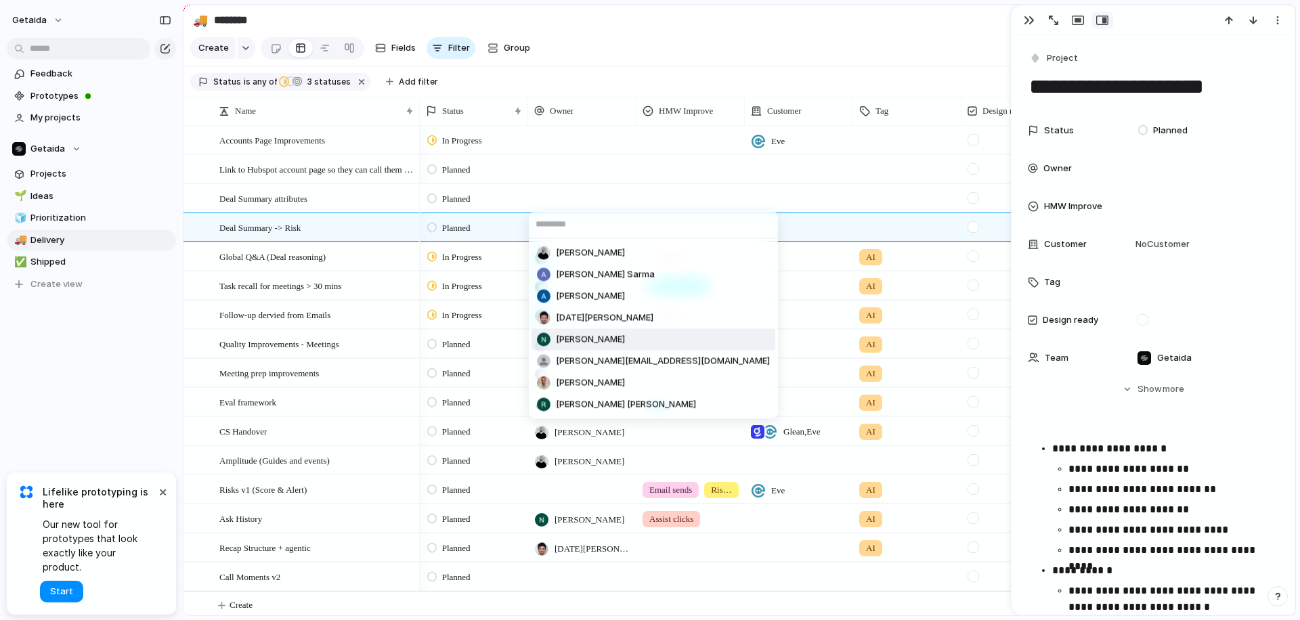
click at [598, 341] on span "[PERSON_NAME]" at bounding box center [590, 340] width 69 height 14
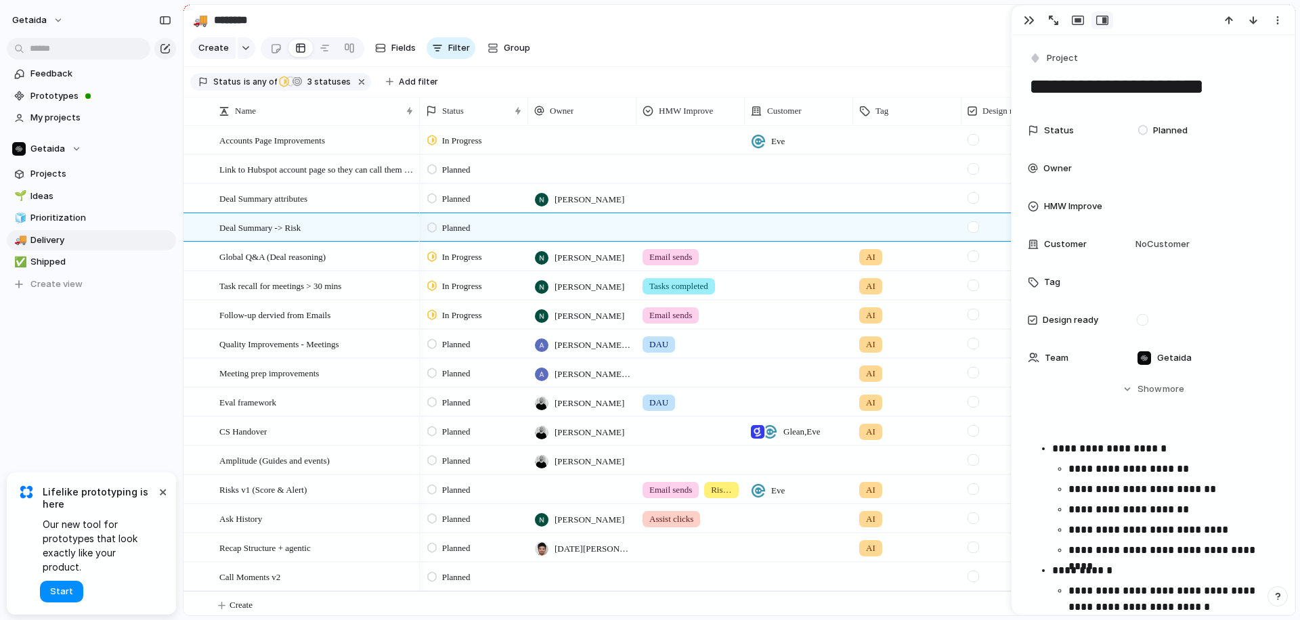
click at [562, 225] on div at bounding box center [582, 227] width 108 height 28
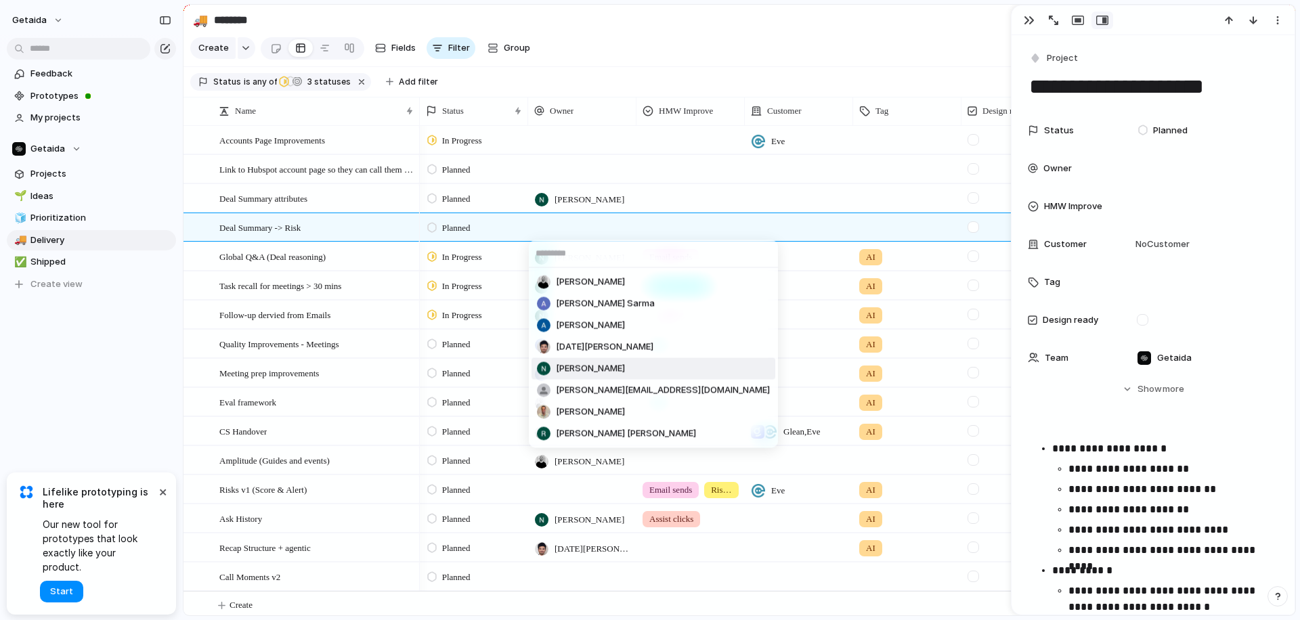
click at [609, 375] on span "[PERSON_NAME]" at bounding box center [590, 369] width 69 height 14
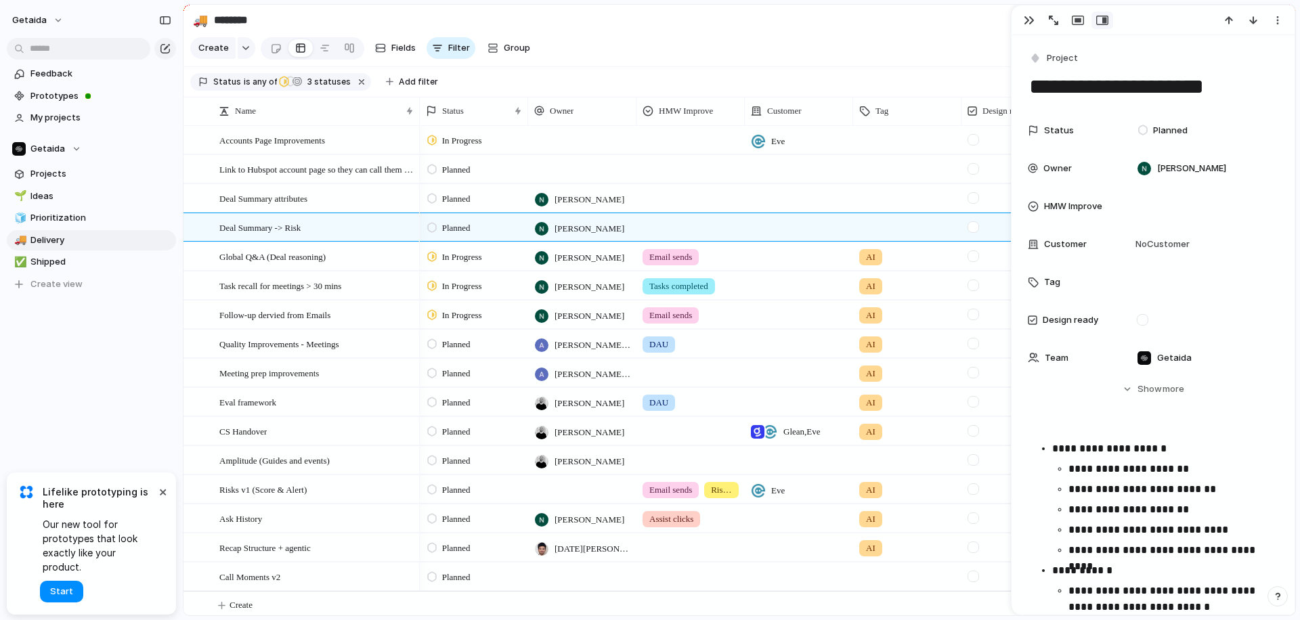
click at [454, 255] on span "In Progress" at bounding box center [462, 258] width 40 height 14
click at [456, 333] on span "Planned" at bounding box center [459, 338] width 35 height 14
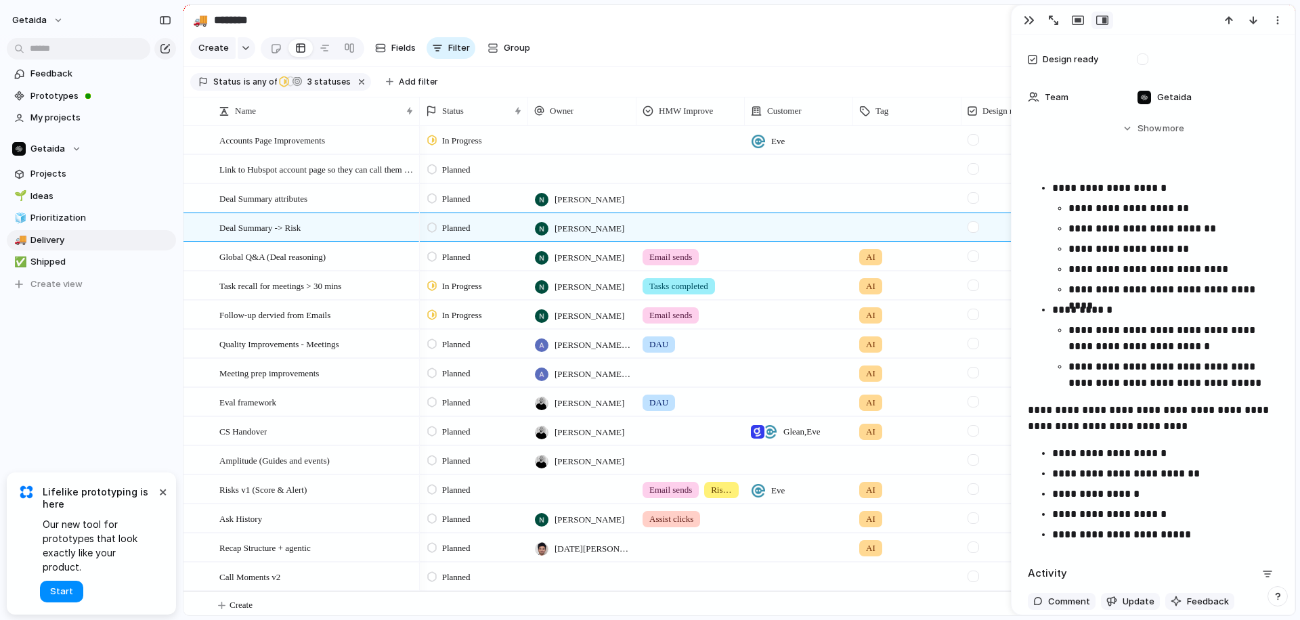
scroll to position [268, 0]
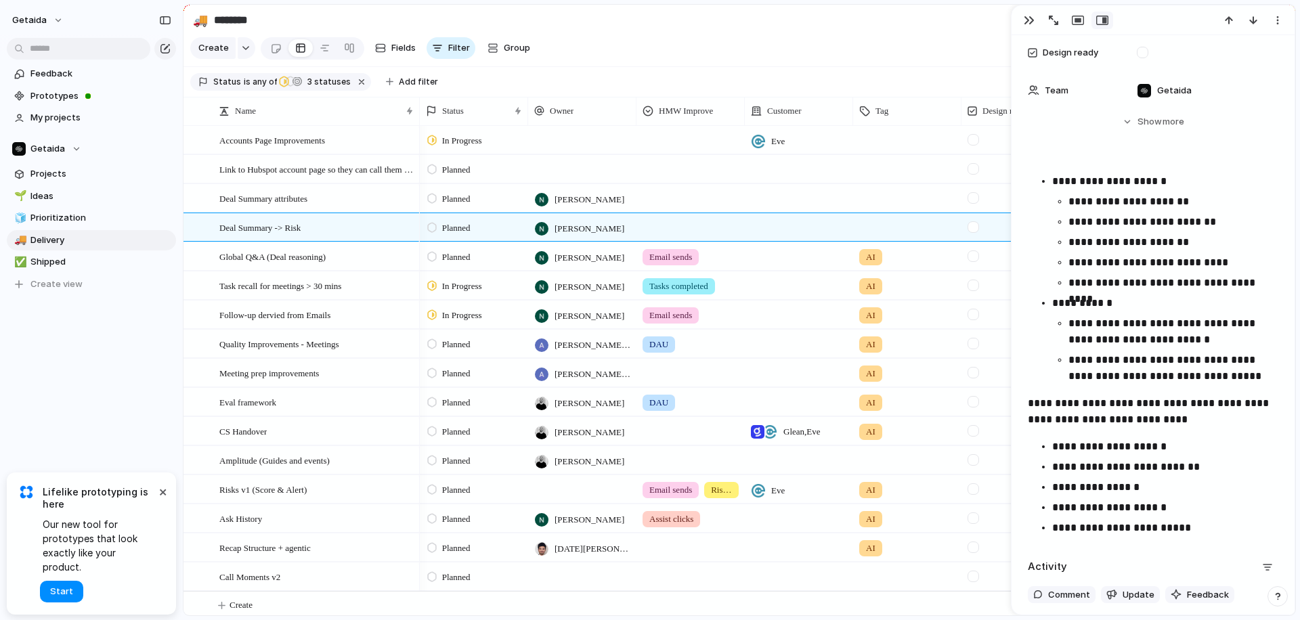
click at [125, 343] on div "Feedback Prototypes My projects Getaida Projects 🌱 Ideas 🧊 Prioritization 🚚 Del…" at bounding box center [91, 202] width 183 height 404
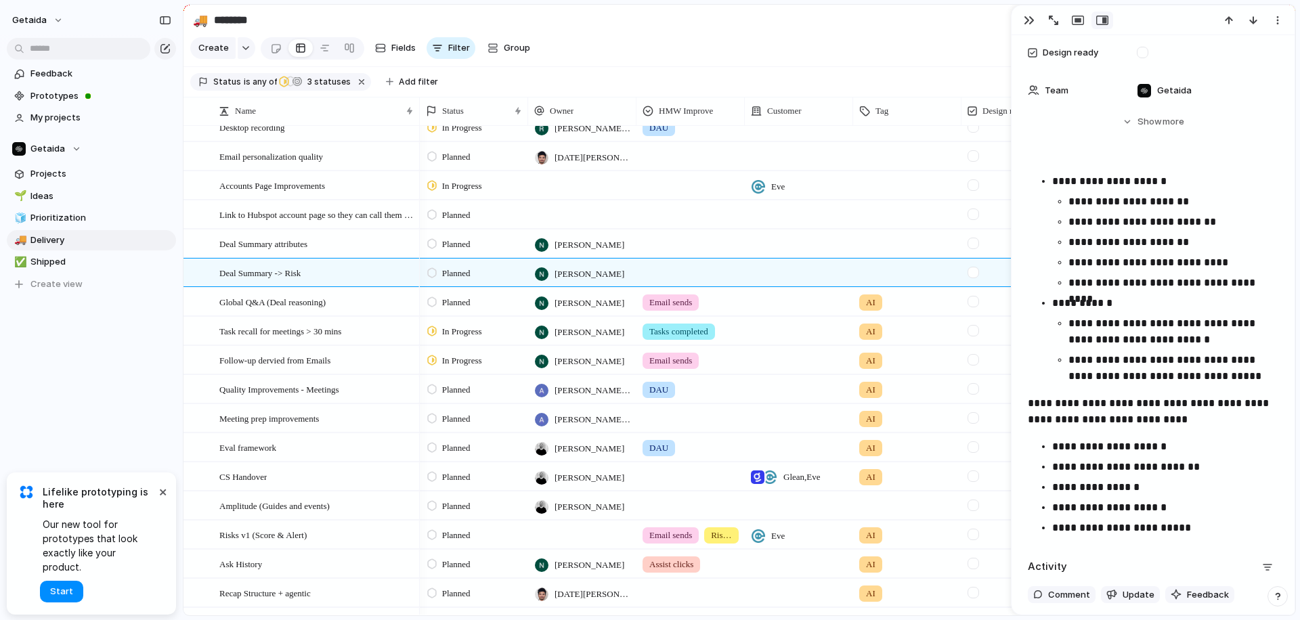
scroll to position [257, 0]
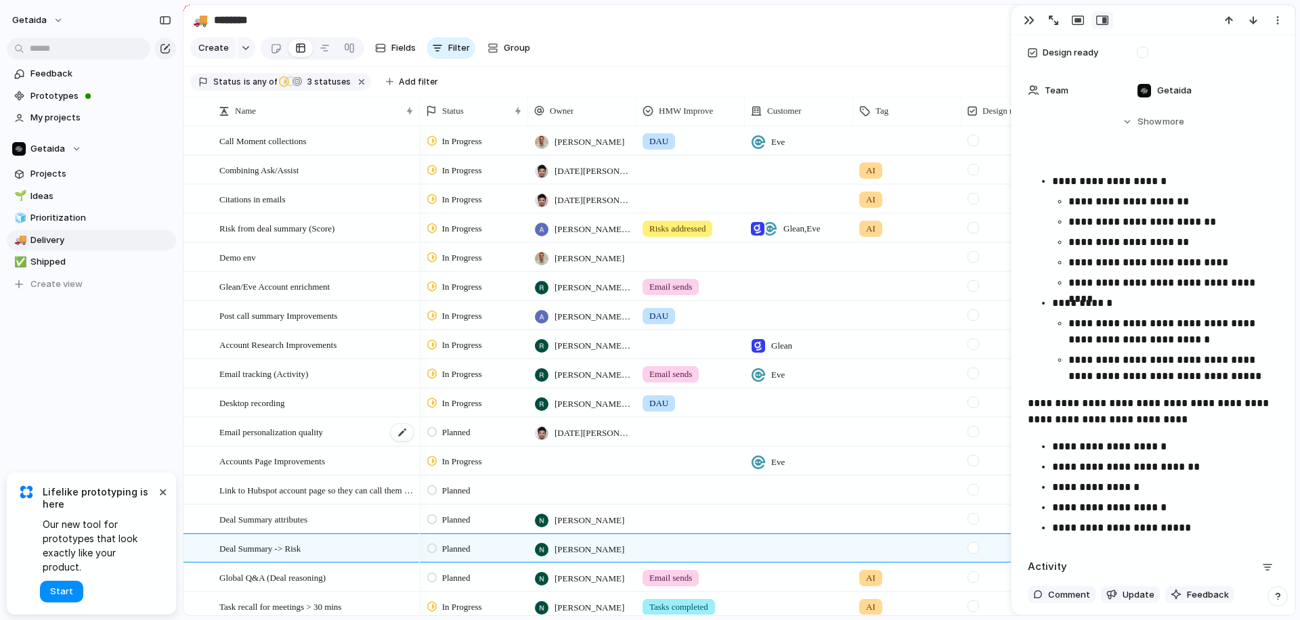
click at [354, 429] on div "Email personalization quality" at bounding box center [317, 433] width 196 height 28
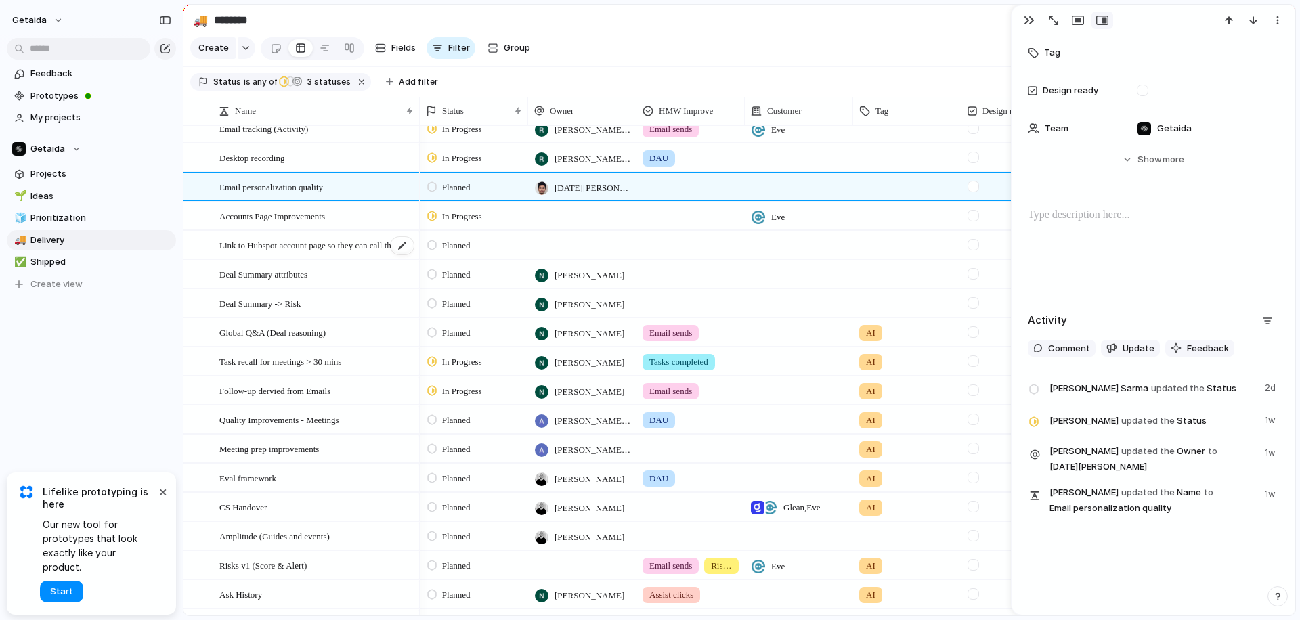
scroll to position [257, 0]
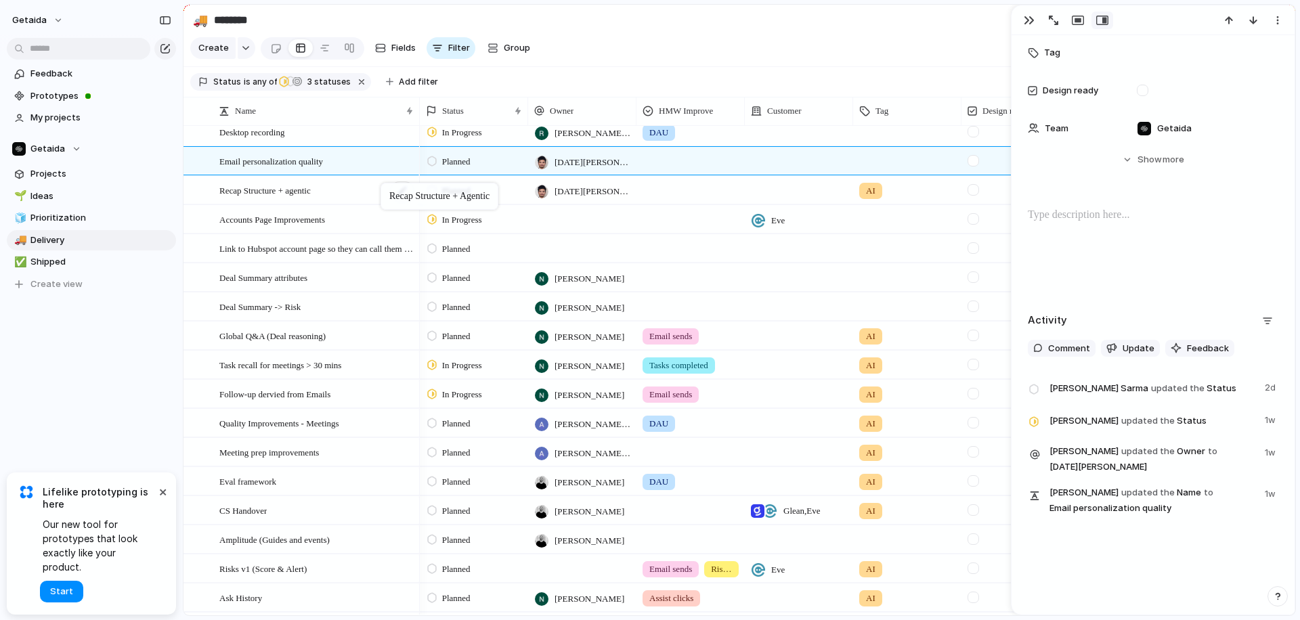
drag, startPoint x: 305, startPoint y: 601, endPoint x: 387, endPoint y: 186, distance: 423.2
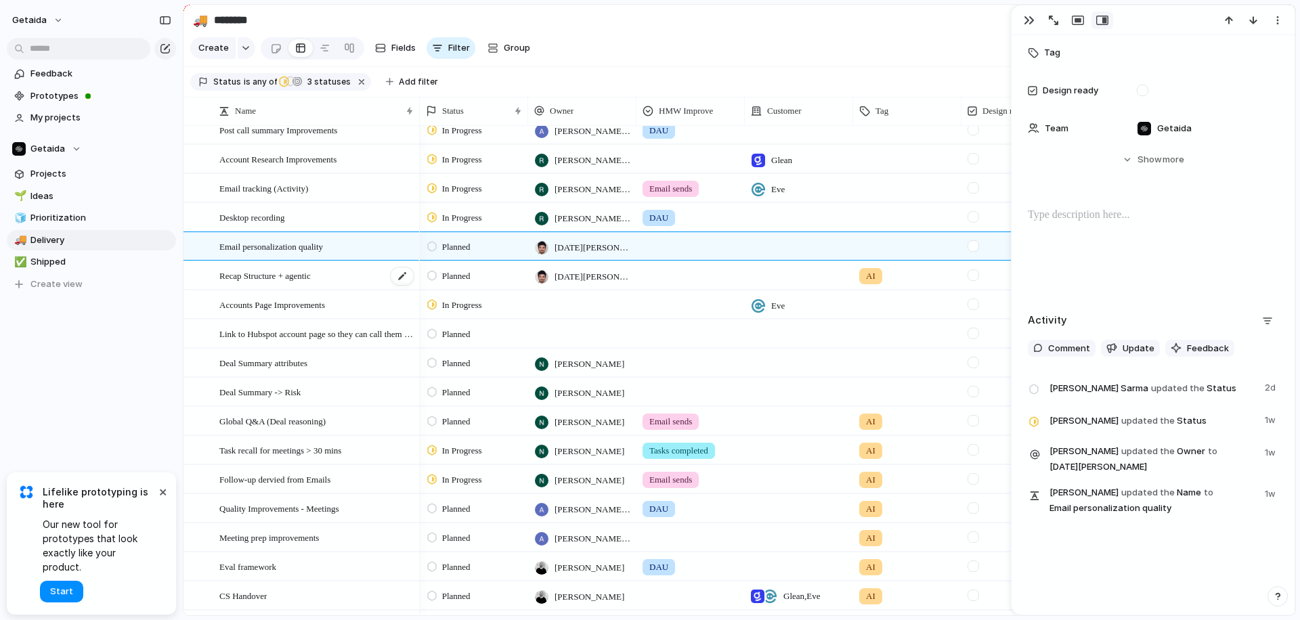
scroll to position [166, 0]
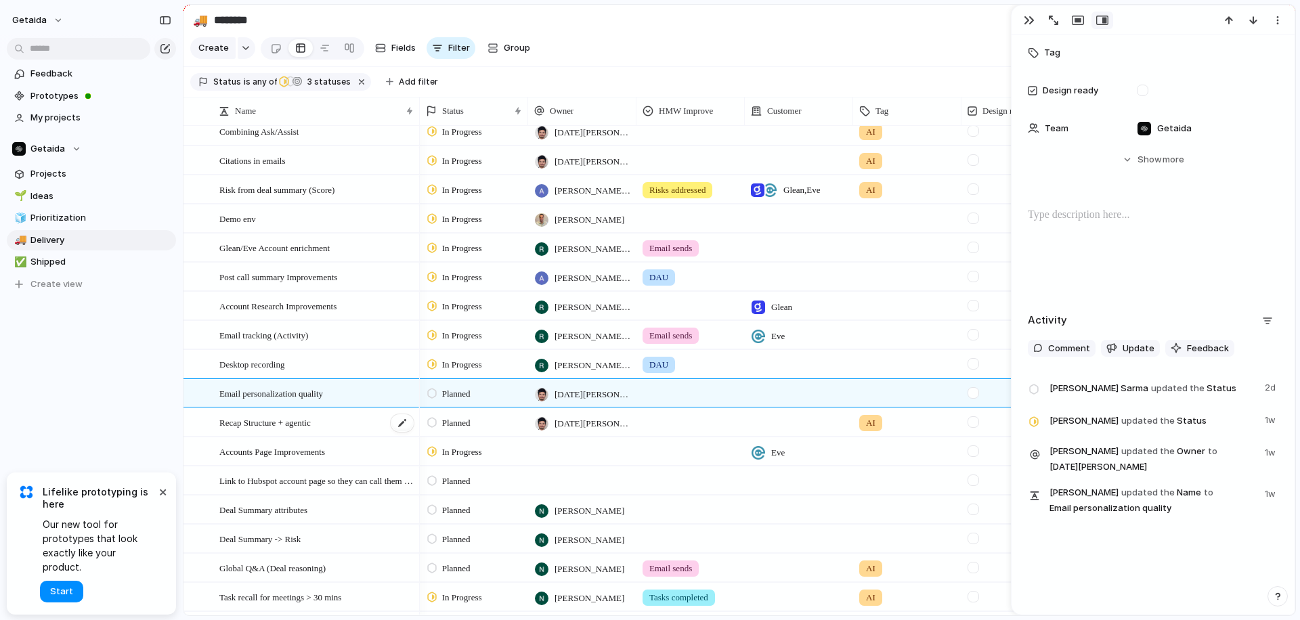
click at [358, 419] on div "Recap Structure + agentic" at bounding box center [317, 423] width 196 height 28
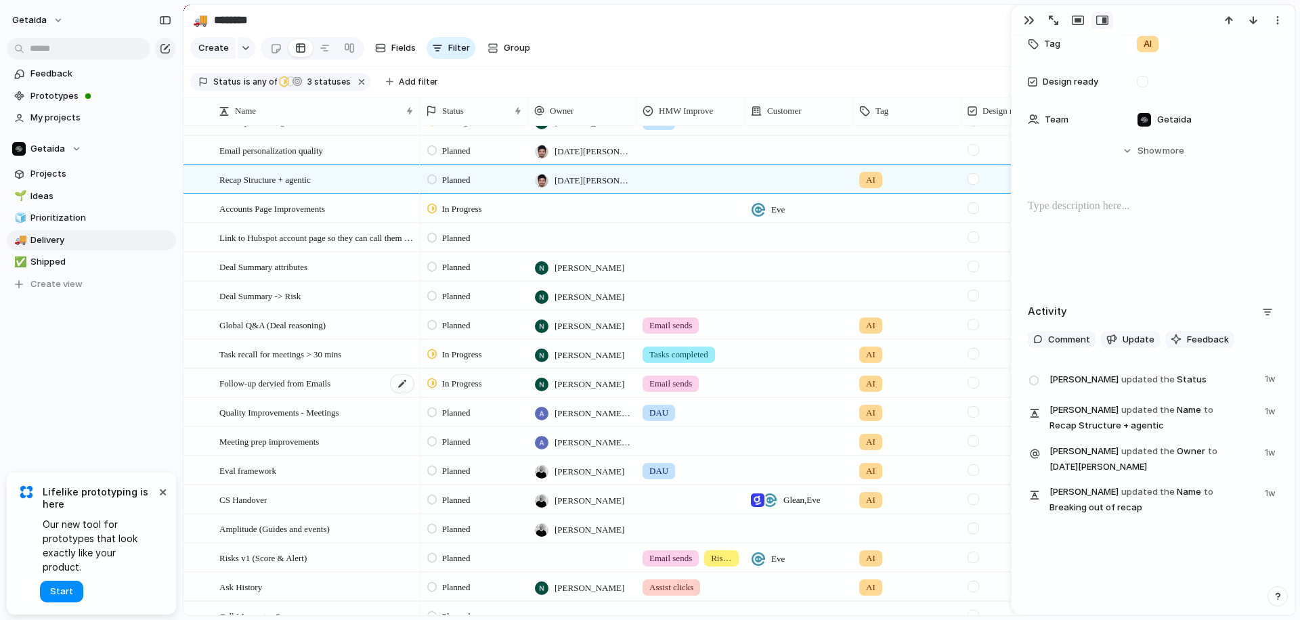
scroll to position [247, 0]
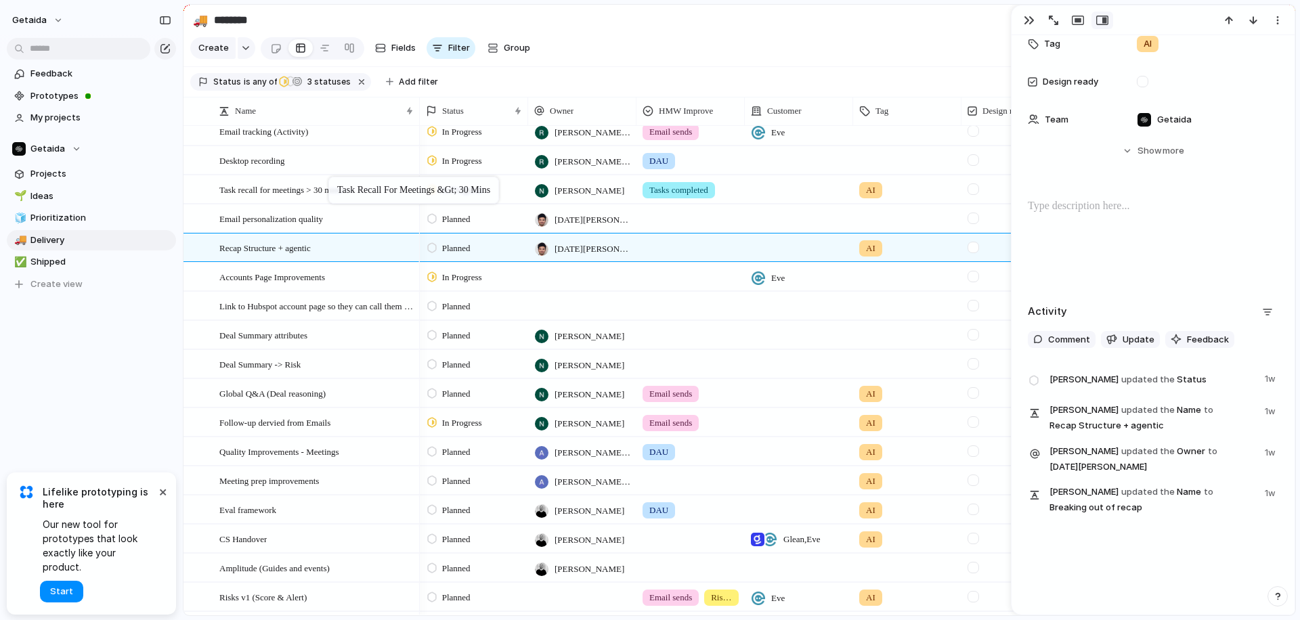
drag, startPoint x: 281, startPoint y: 400, endPoint x: 335, endPoint y: 179, distance: 227.3
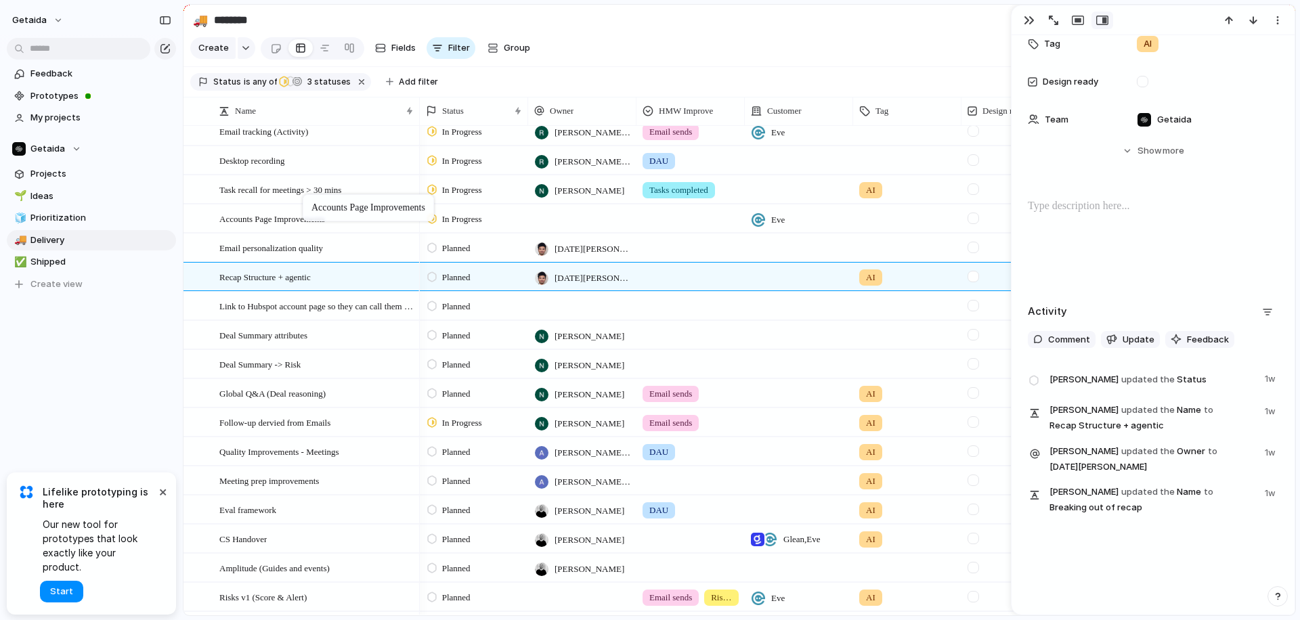
drag, startPoint x: 301, startPoint y: 281, endPoint x: 310, endPoint y: 197, distance: 84.4
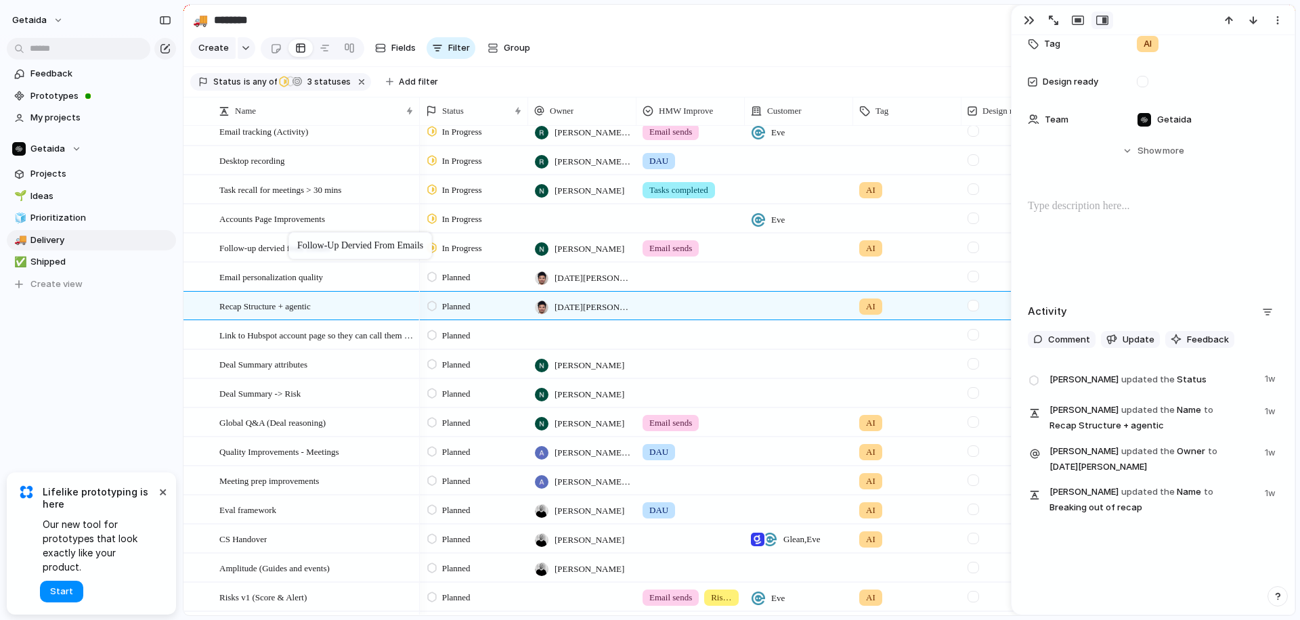
drag, startPoint x: 274, startPoint y: 424, endPoint x: 295, endPoint y: 234, distance: 190.8
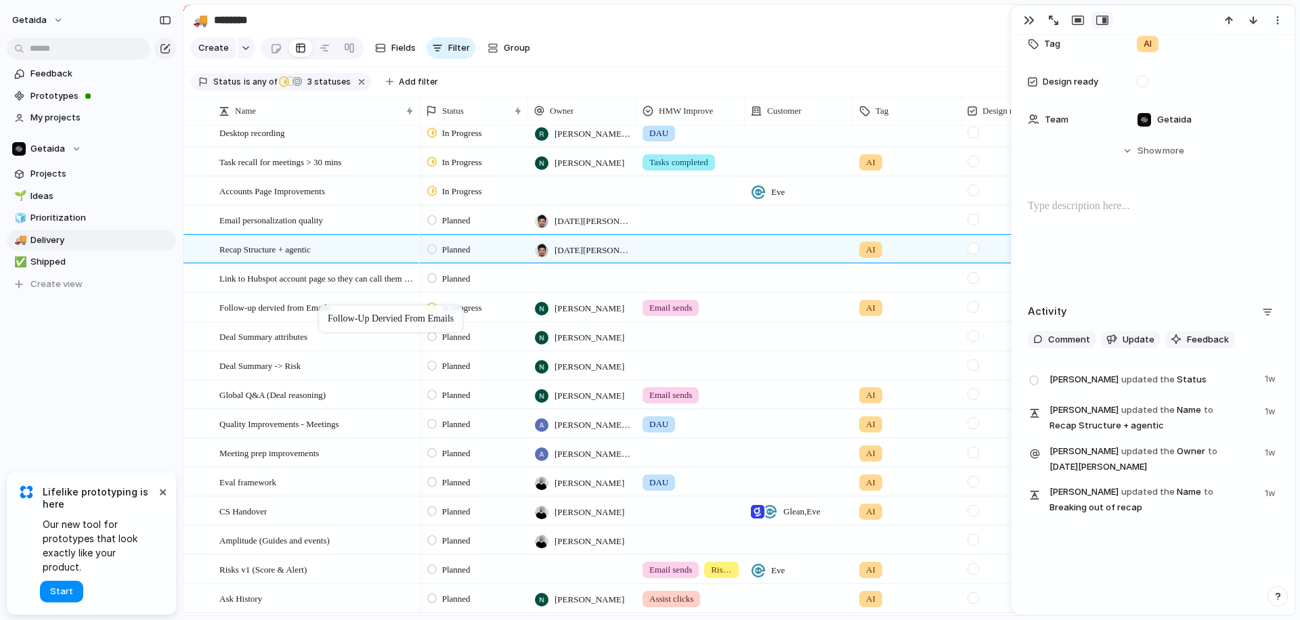
drag, startPoint x: 329, startPoint y: 215, endPoint x: 326, endPoint y: 308, distance: 92.8
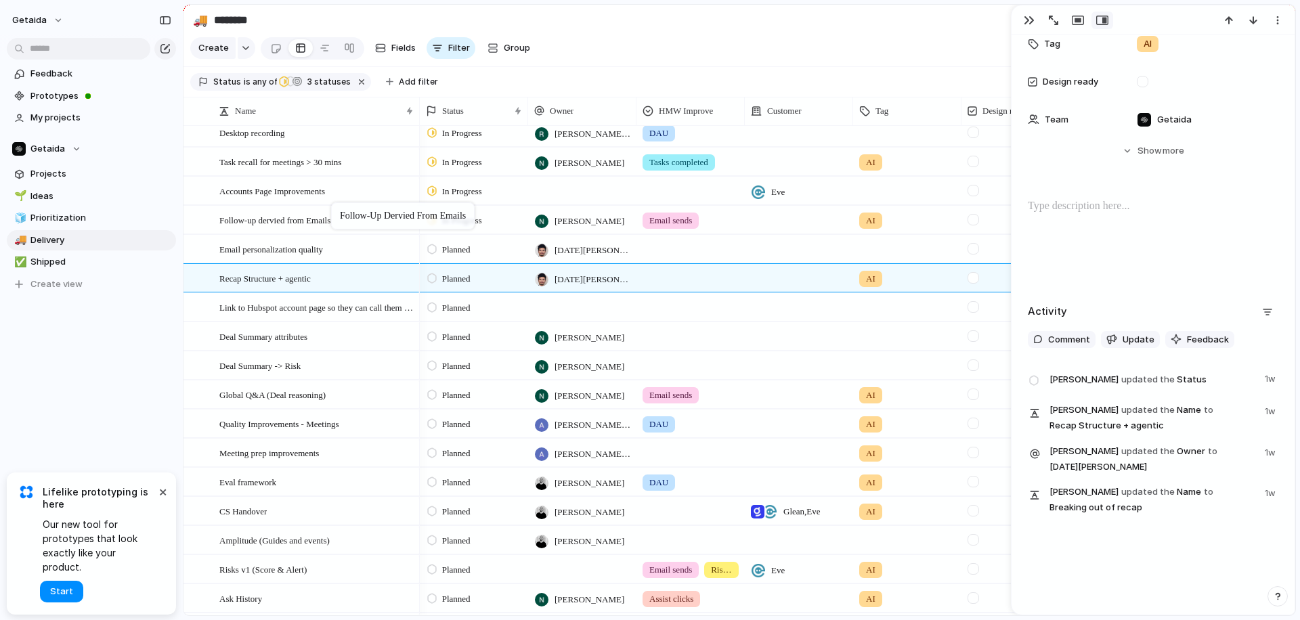
drag, startPoint x: 324, startPoint y: 307, endPoint x: 338, endPoint y: 206, distance: 102.5
click at [450, 277] on span "Planned" at bounding box center [456, 279] width 28 height 14
click at [460, 339] on span "Backlog" at bounding box center [459, 336] width 34 height 14
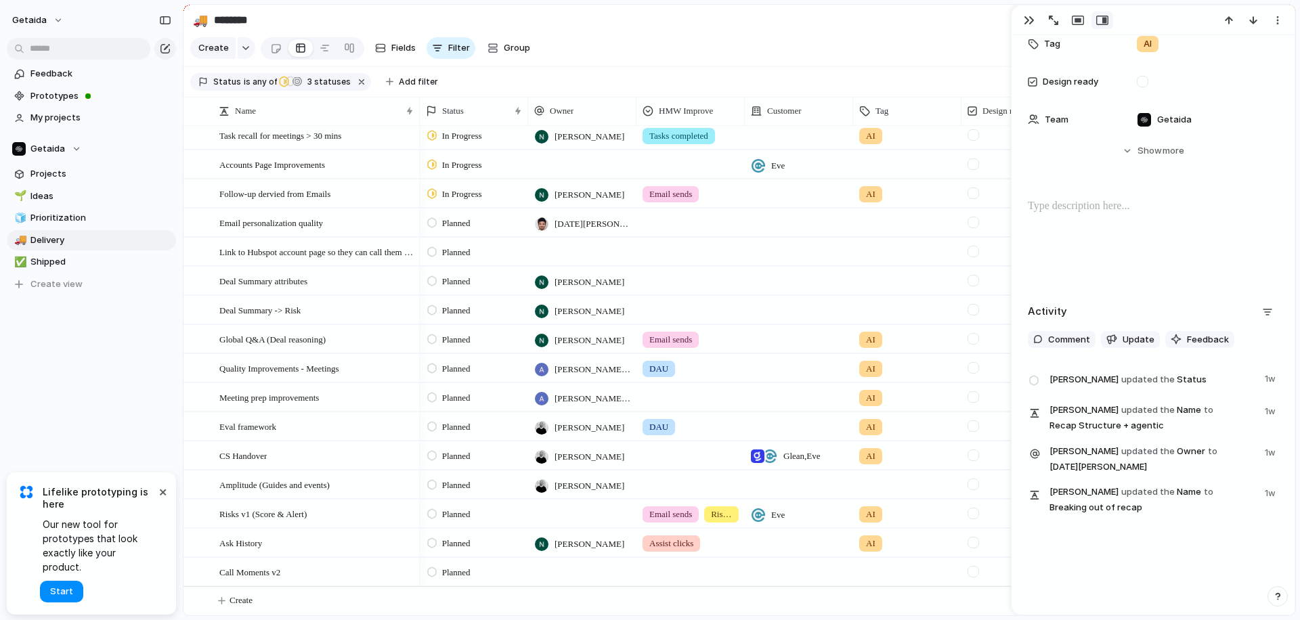
click at [561, 251] on div at bounding box center [582, 252] width 108 height 28
type input "*"
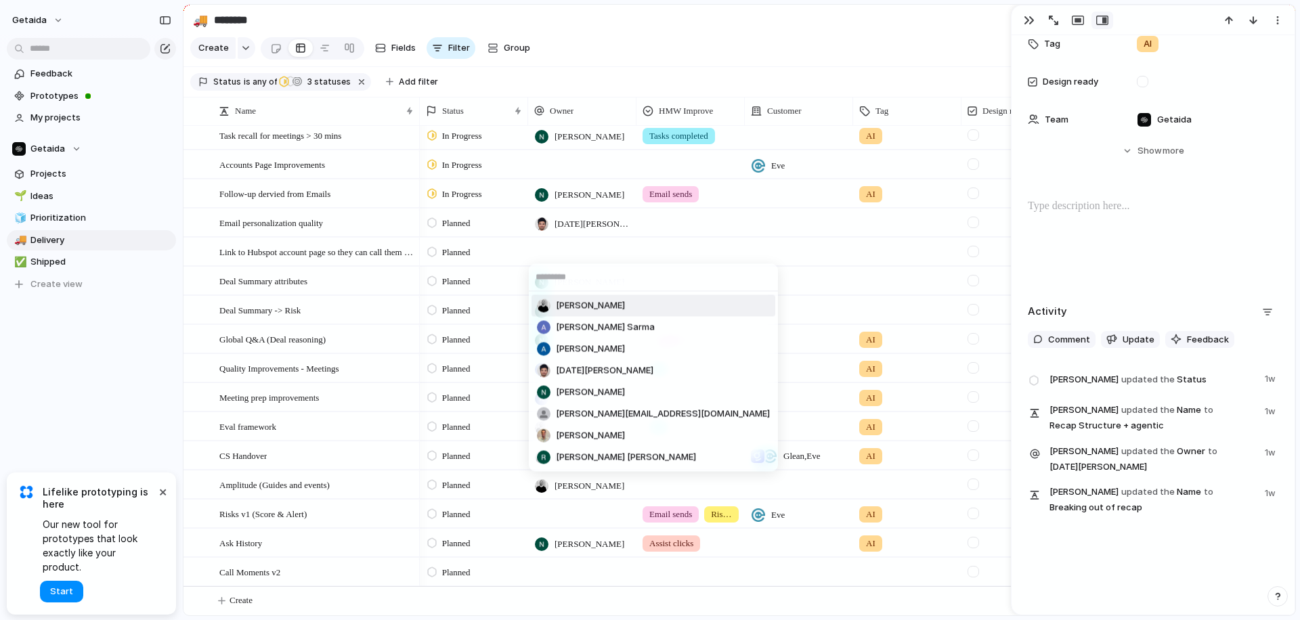
click at [113, 379] on div "[PERSON_NAME] [PERSON_NAME] [PERSON_NAME] [PERSON_NAME][DATE] [PERSON_NAME] [PE…" at bounding box center [650, 310] width 1300 height 620
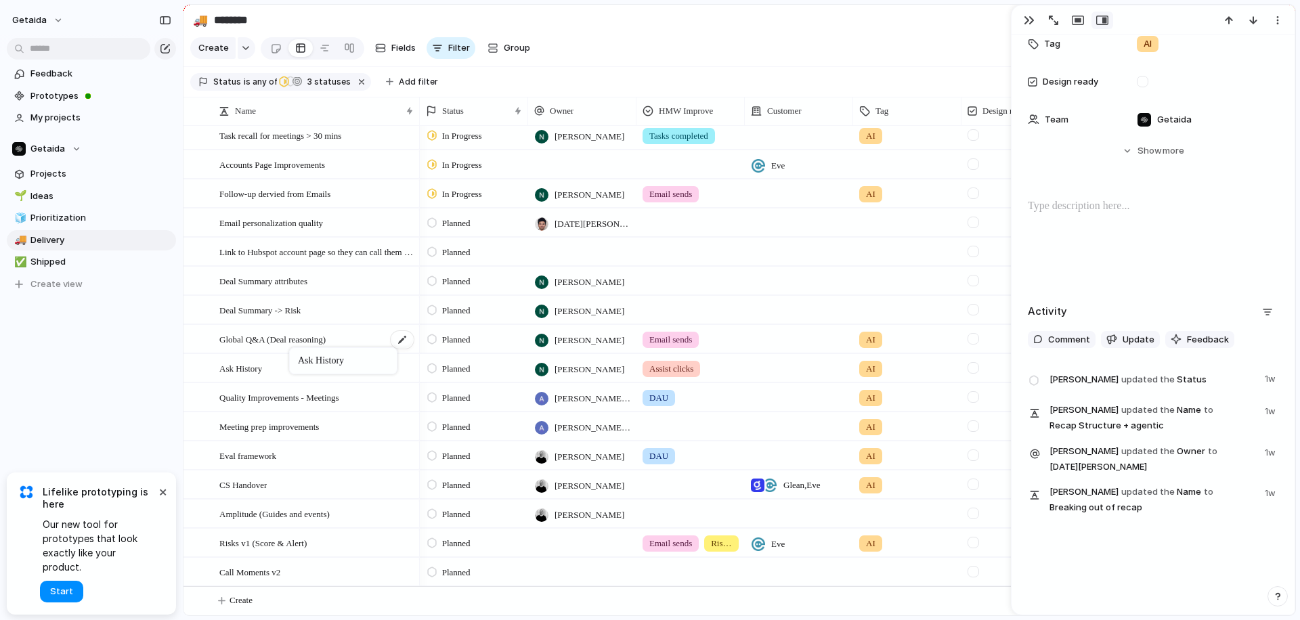
drag, startPoint x: 254, startPoint y: 539, endPoint x: 296, endPoint y: 351, distance: 192.9
click at [557, 568] on div at bounding box center [582, 572] width 108 height 28
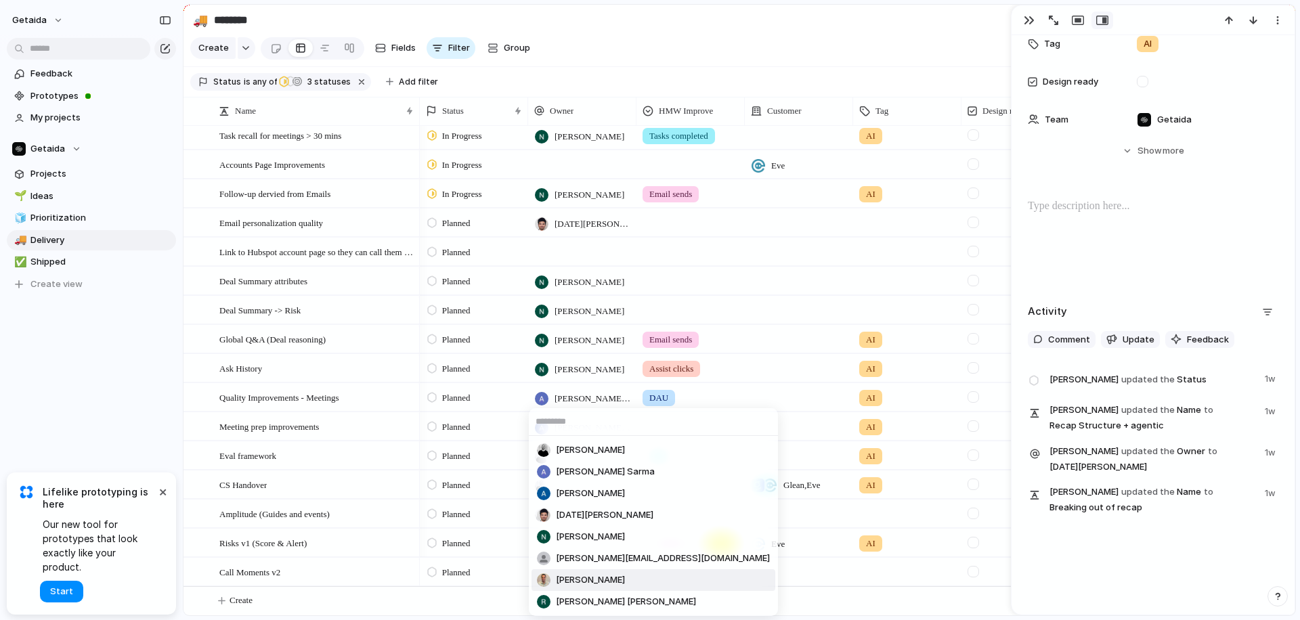
click at [563, 578] on span "[PERSON_NAME]" at bounding box center [590, 581] width 69 height 14
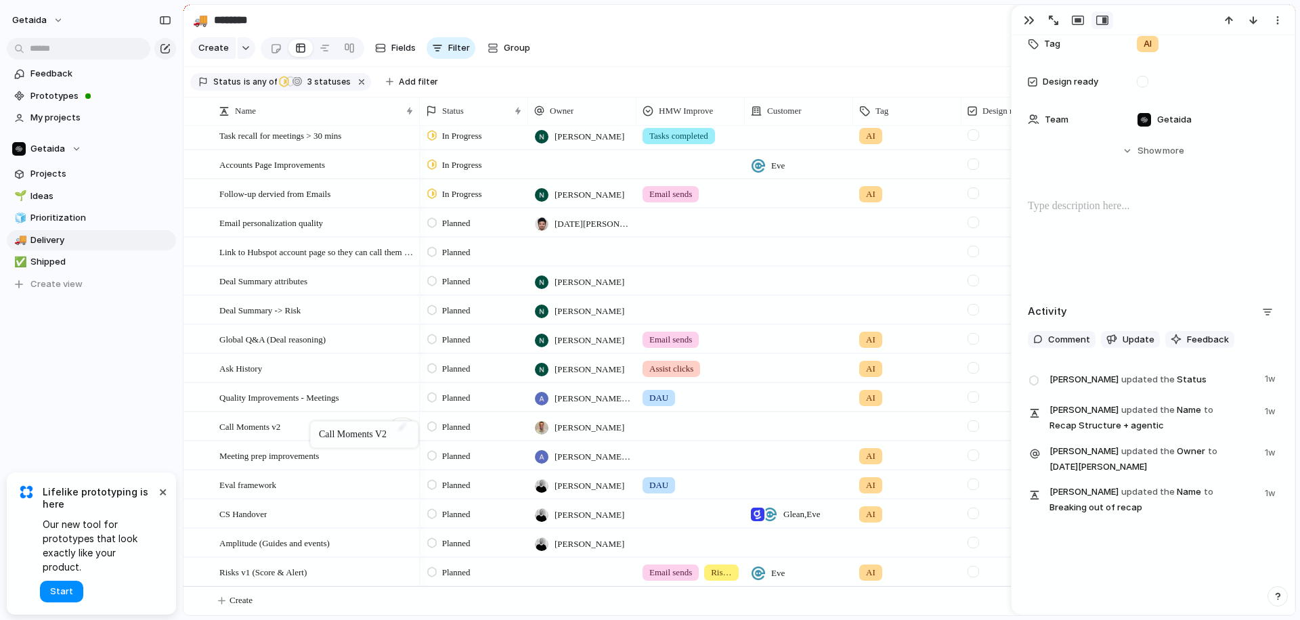
drag, startPoint x: 280, startPoint y: 578, endPoint x: 317, endPoint y: 425, distance: 157.5
drag, startPoint x: 316, startPoint y: 425, endPoint x: 329, endPoint y: 387, distance: 39.4
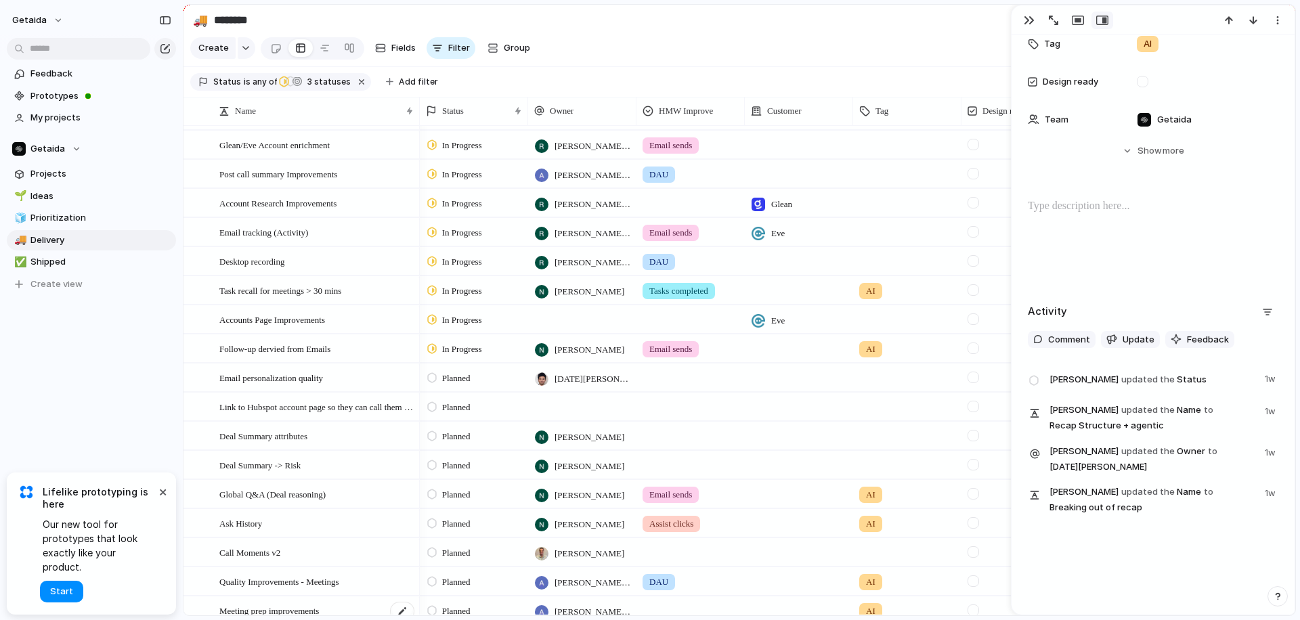
scroll to position [0, 0]
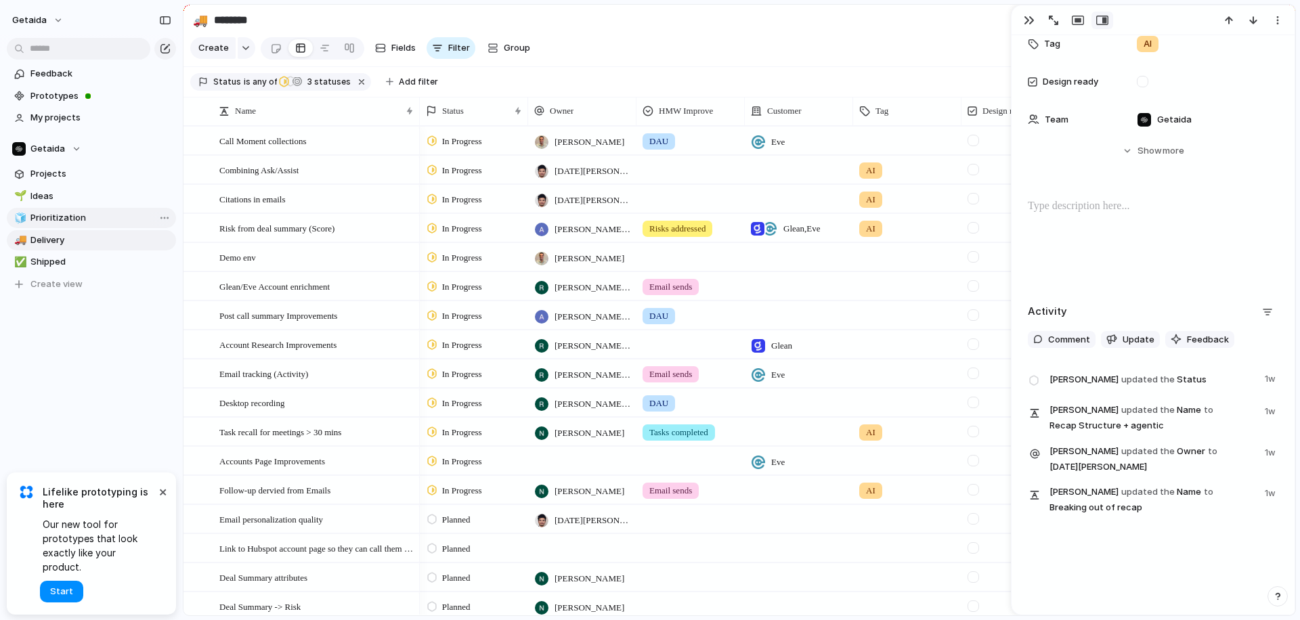
click at [60, 217] on span "Prioritization" at bounding box center [100, 218] width 141 height 14
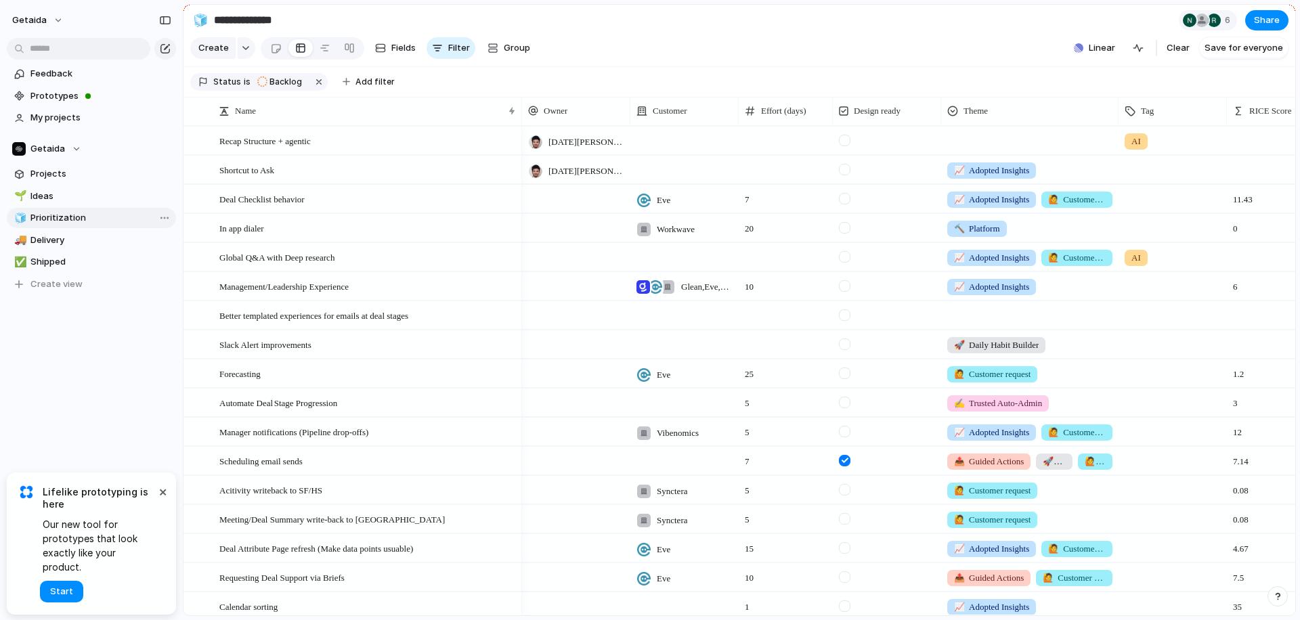
type input "**********"
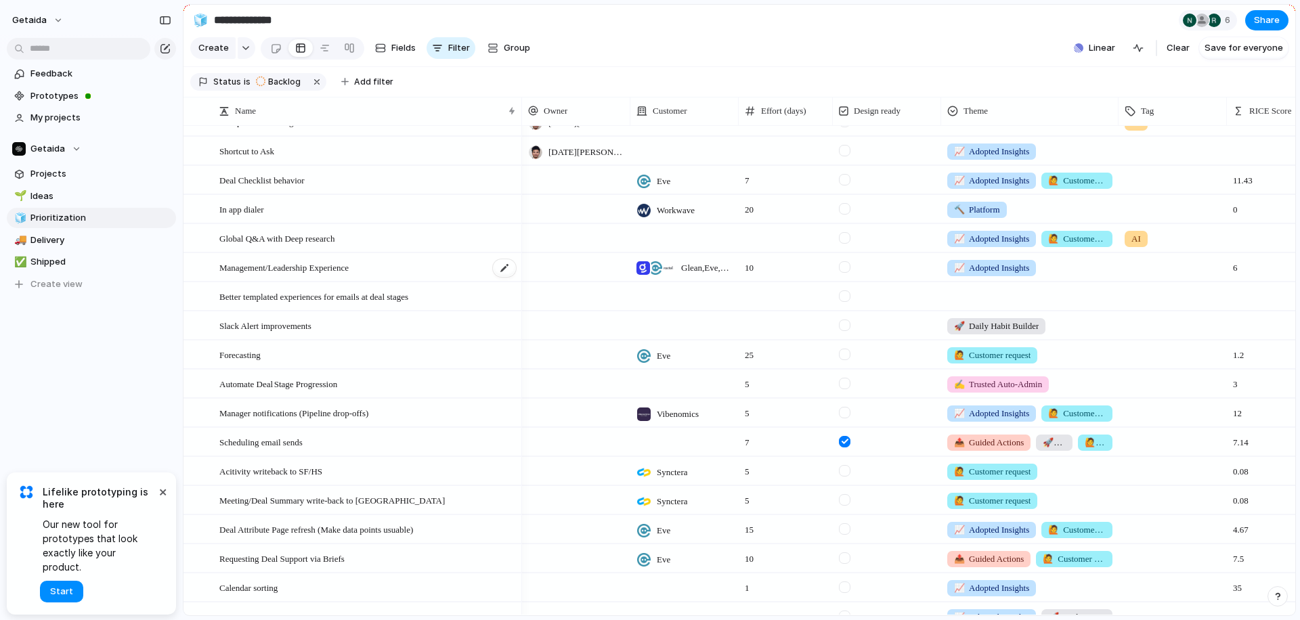
scroll to position [22, 0]
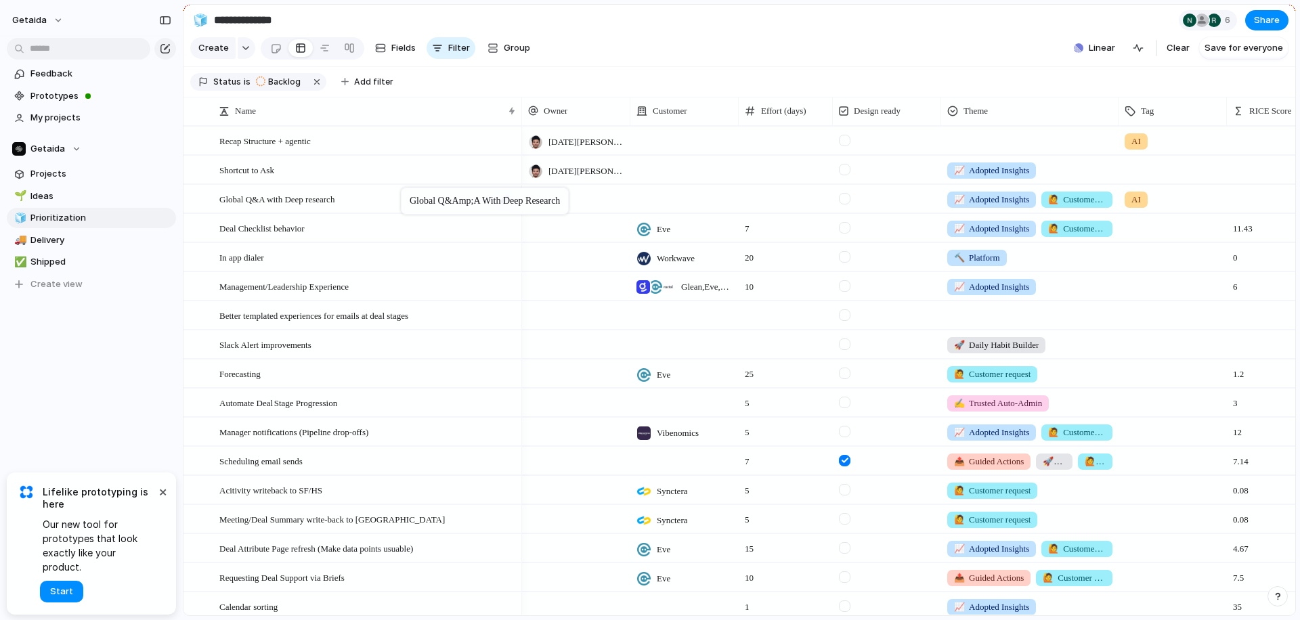
drag, startPoint x: 390, startPoint y: 263, endPoint x: 408, endPoint y: 192, distance: 73.9
click at [412, 192] on div "Global Q&A with Deep research" at bounding box center [368, 200] width 298 height 28
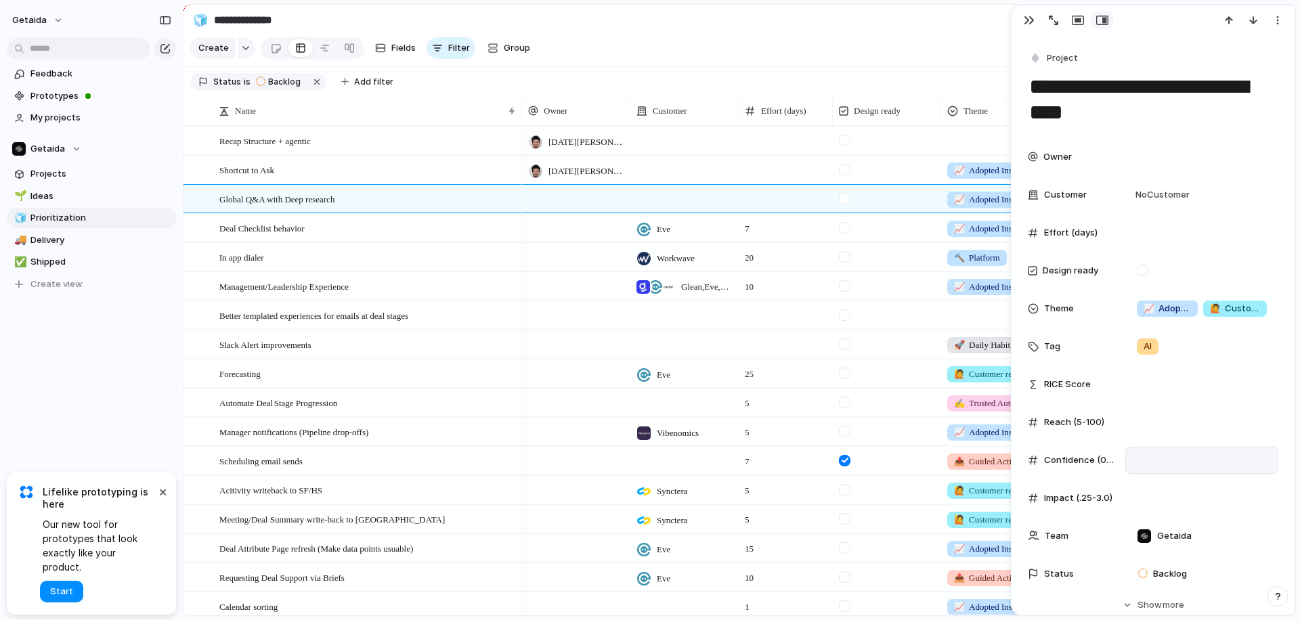
scroll to position [427, 0]
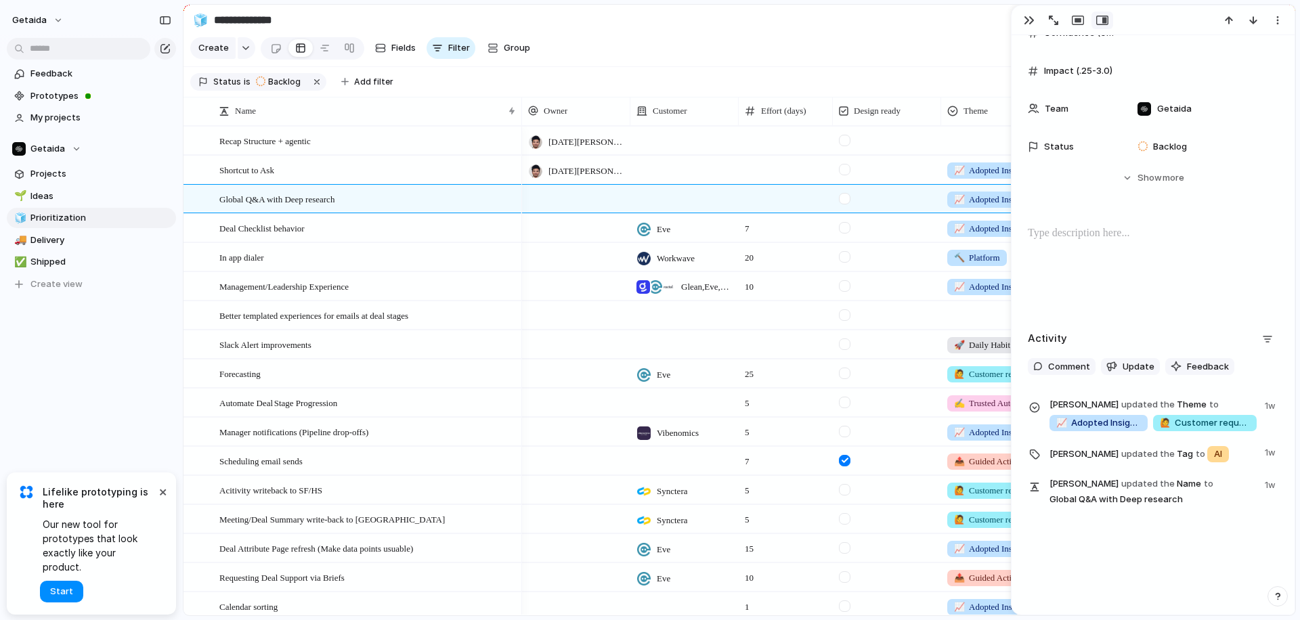
click at [1086, 254] on div at bounding box center [1153, 269] width 251 height 87
click at [160, 328] on div "Feedback Prototypes My projects Getaida Projects 🌱 Ideas 🧊 Prioritization 🚚 Del…" at bounding box center [91, 202] width 183 height 404
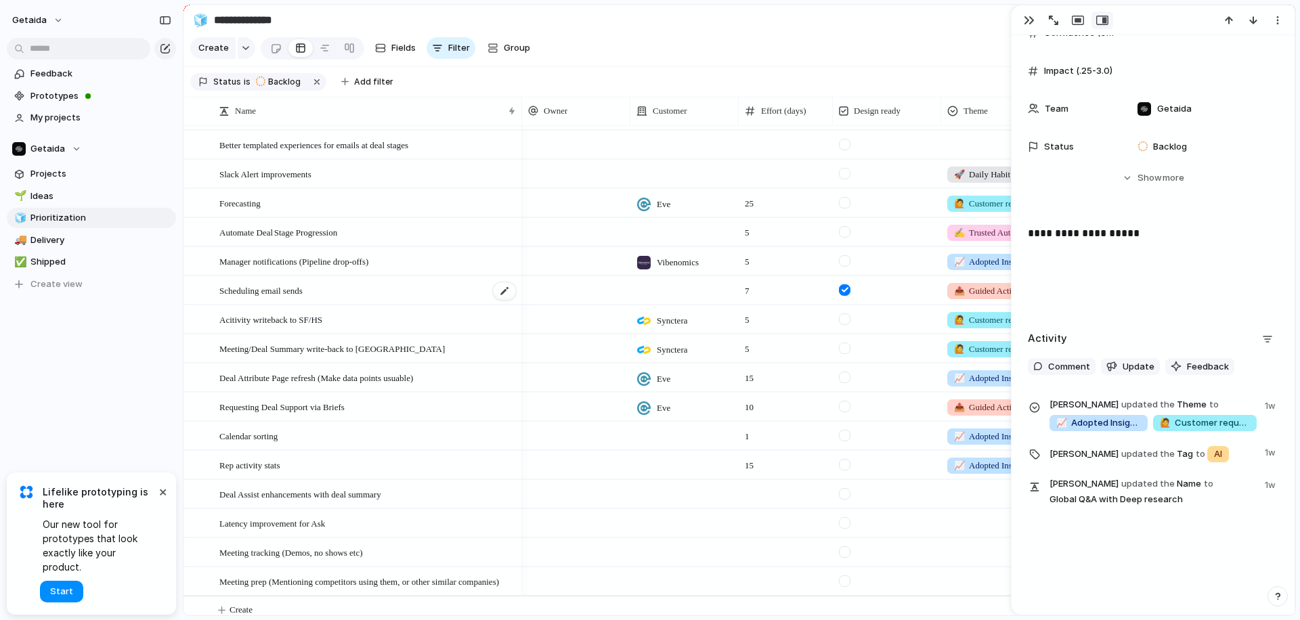
scroll to position [167, 0]
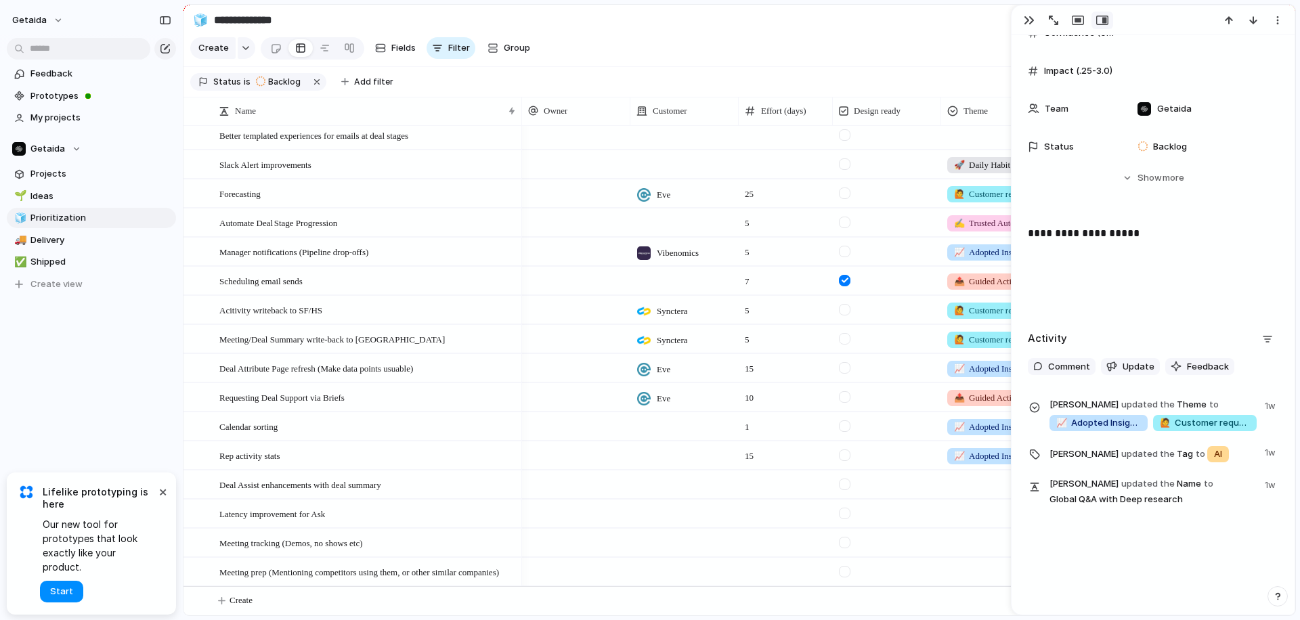
click at [98, 350] on div "Feedback Prototypes My projects Getaida Projects 🌱 Ideas 🧊 Prioritization 🚚 Del…" at bounding box center [91, 202] width 183 height 404
click at [1025, 20] on div "button" at bounding box center [1029, 20] width 11 height 11
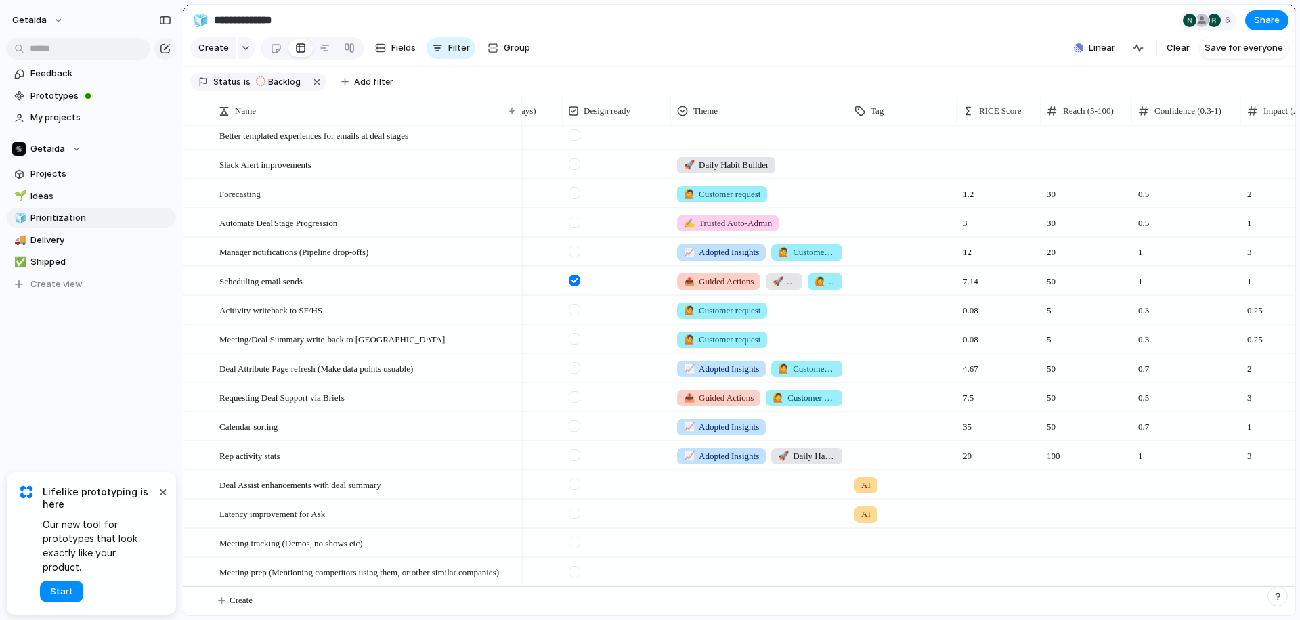
scroll to position [0, 112]
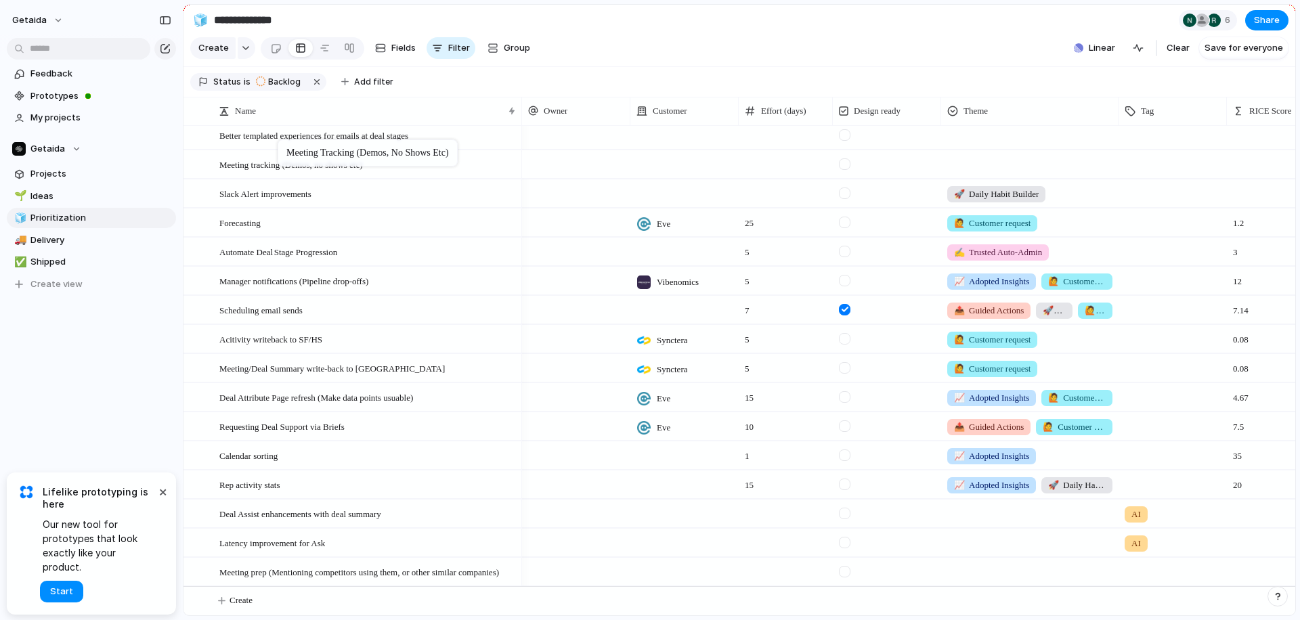
drag, startPoint x: 211, startPoint y: 547, endPoint x: 284, endPoint y: 142, distance: 410.9
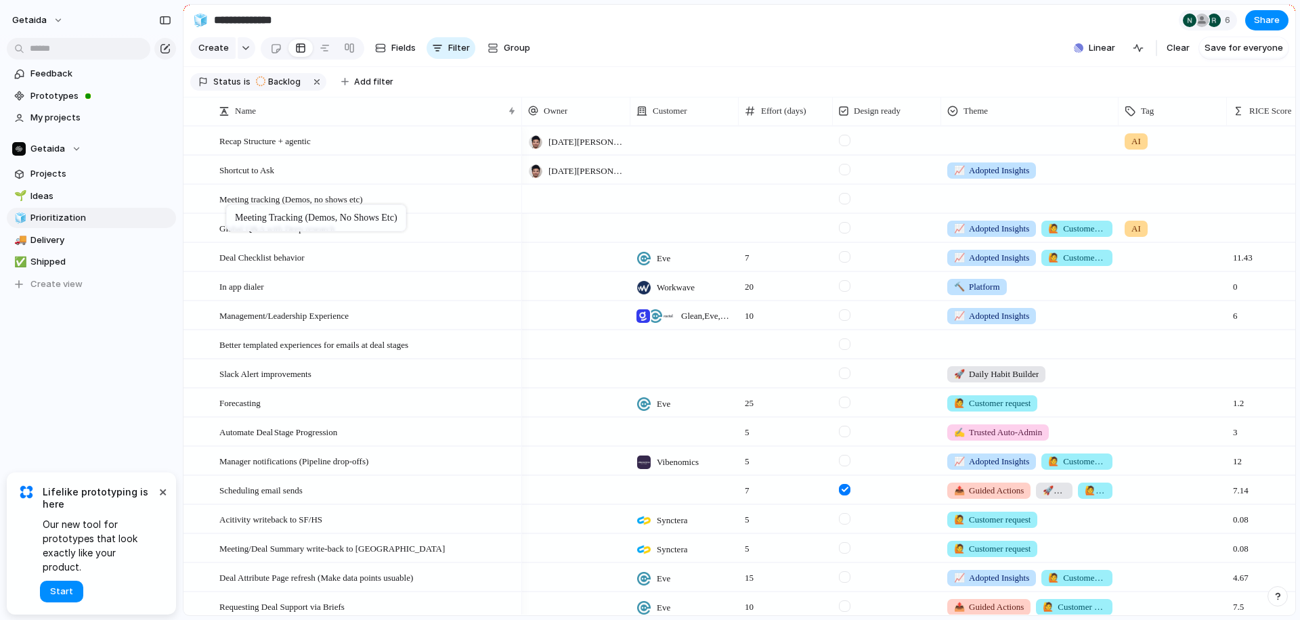
drag, startPoint x: 209, startPoint y: 346, endPoint x: 233, endPoint y: 208, distance: 140.3
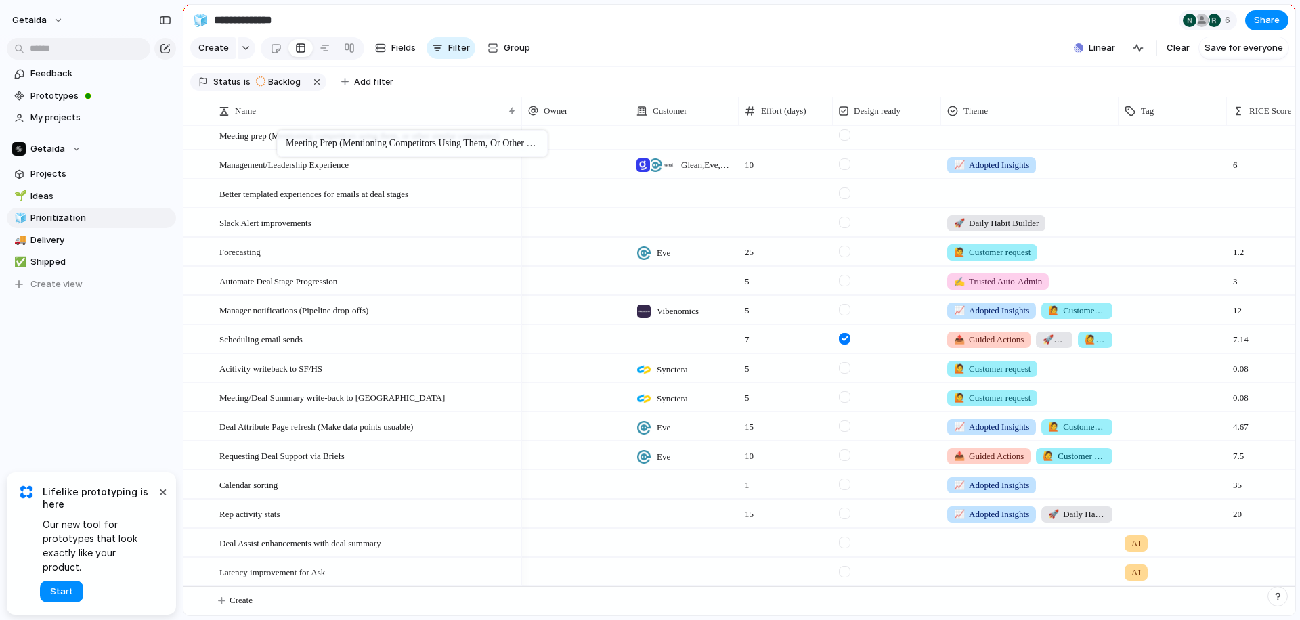
scroll to position [127, 0]
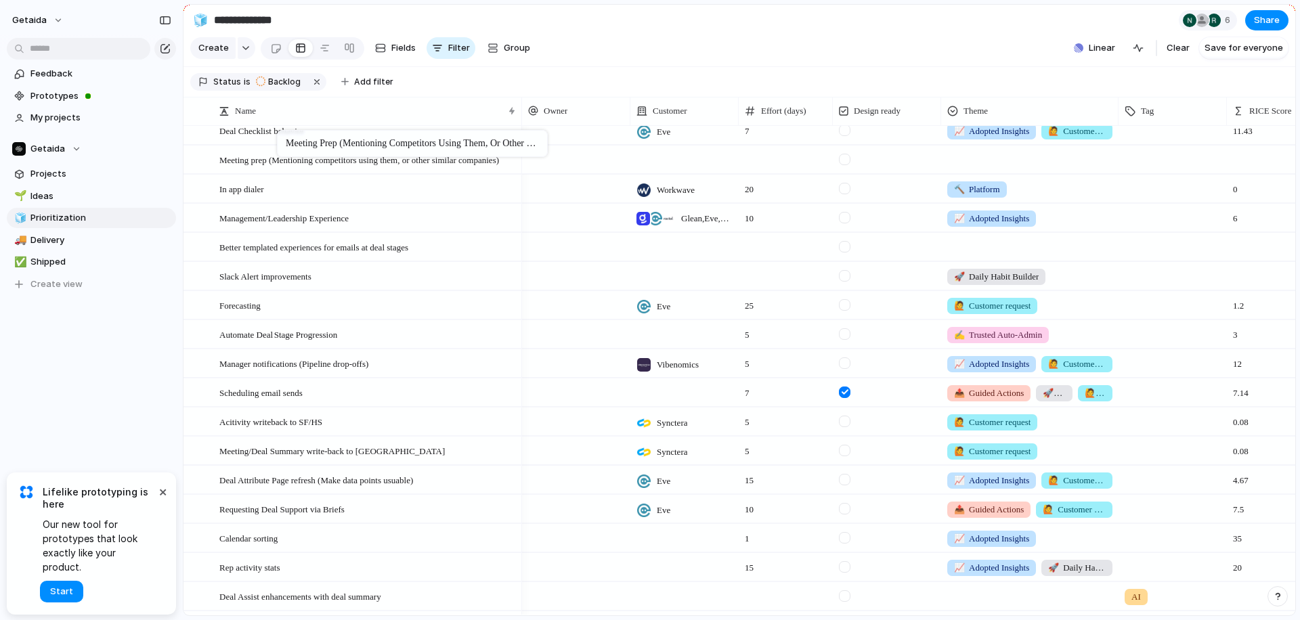
drag, startPoint x: 206, startPoint y: 570, endPoint x: 284, endPoint y: 133, distance: 443.7
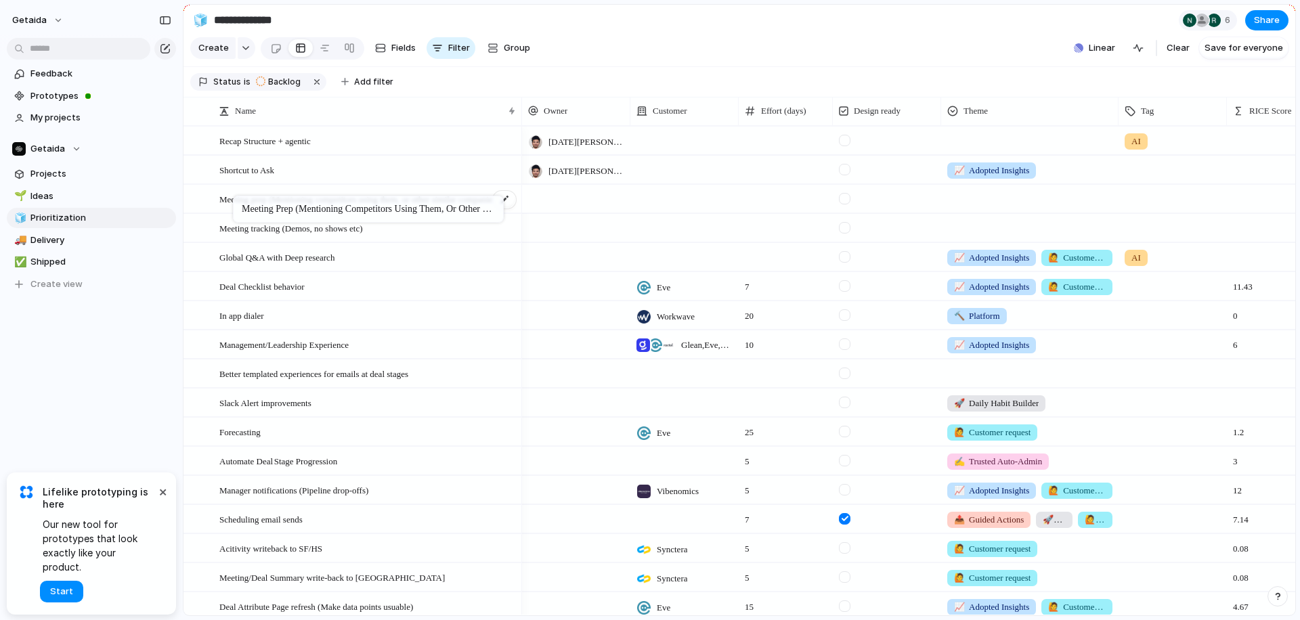
drag, startPoint x: 211, startPoint y: 256, endPoint x: 240, endPoint y: 200, distance: 62.4
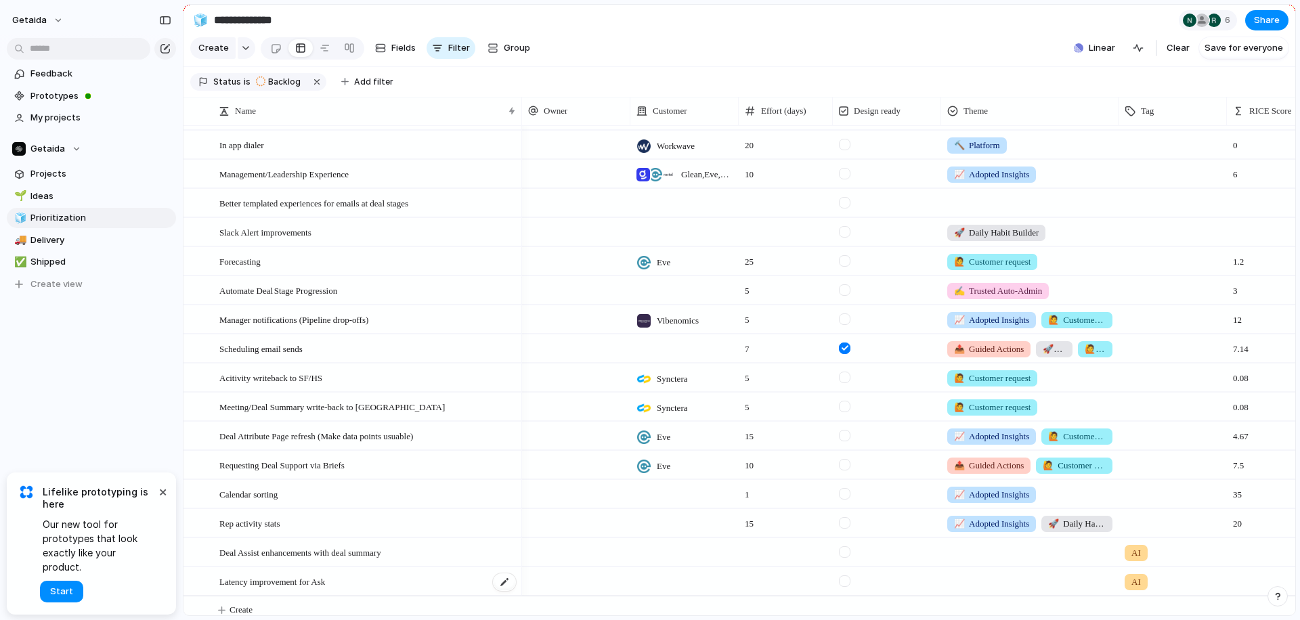
scroll to position [167, 0]
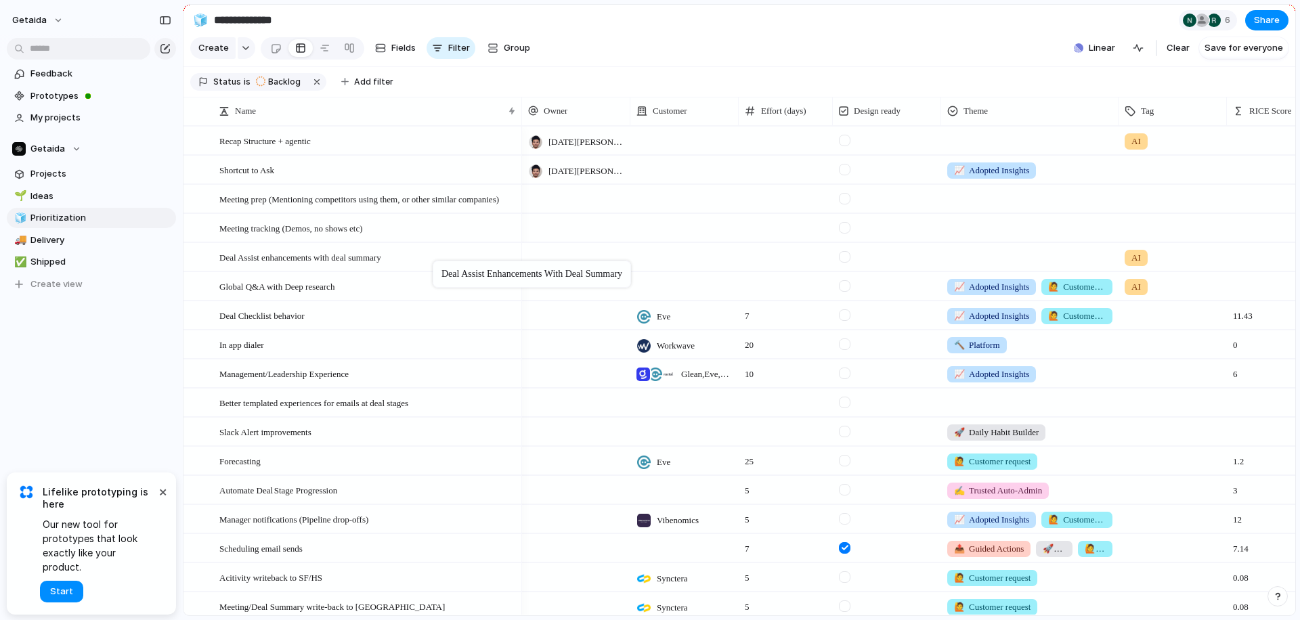
drag, startPoint x: 378, startPoint y: 557, endPoint x: 440, endPoint y: 263, distance: 299.7
